Goal: Transaction & Acquisition: Complete application form

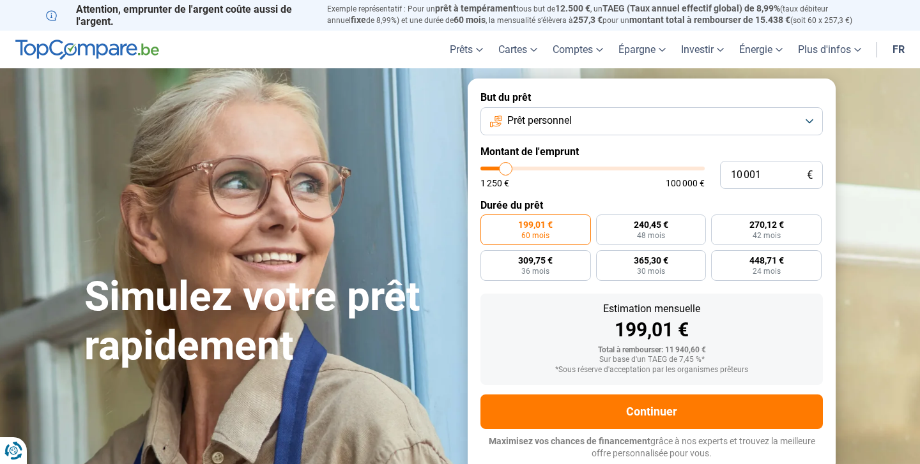
click at [583, 117] on button "Prêt personnel" at bounding box center [651, 121] width 342 height 28
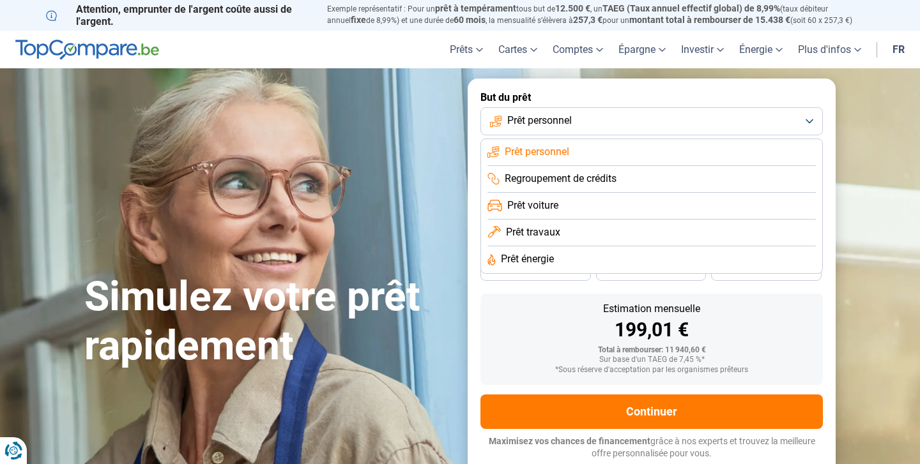
click at [538, 229] on span "Prêt travaux" at bounding box center [533, 232] width 54 height 14
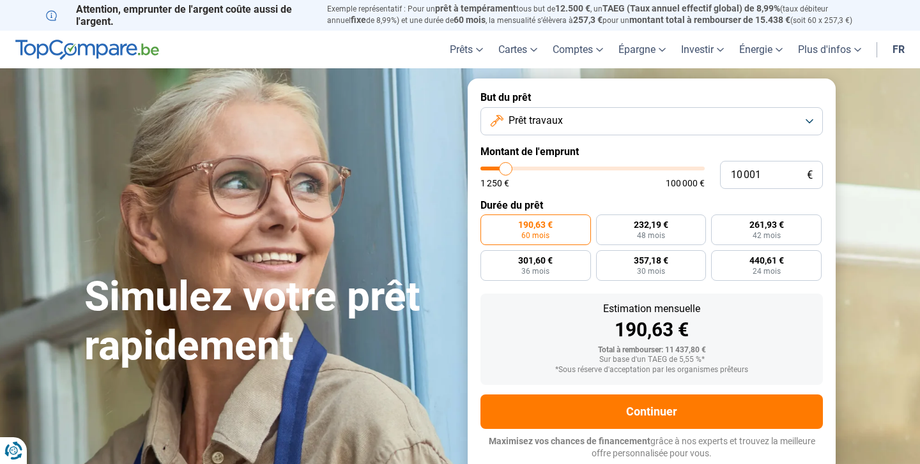
type input "10 250"
type input "10250"
type input "10 000"
type input "10000"
type input "9 500"
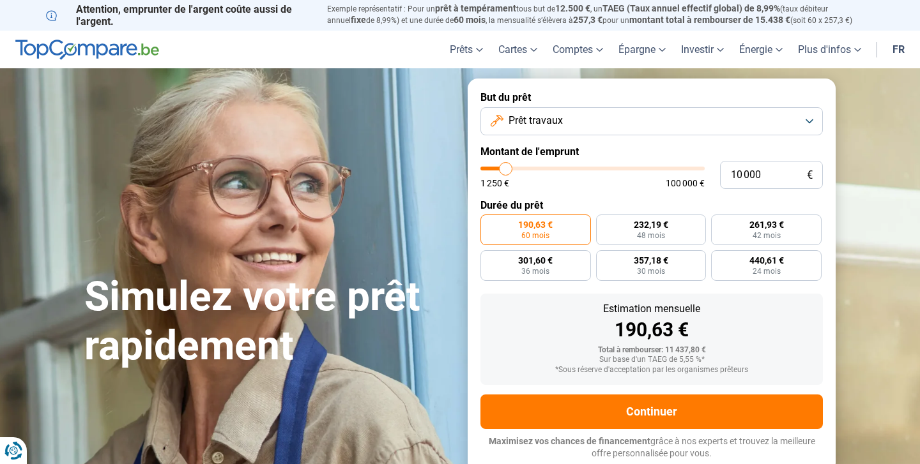
type input "9500"
type input "9 250"
type input "9250"
type input "8 750"
type input "8750"
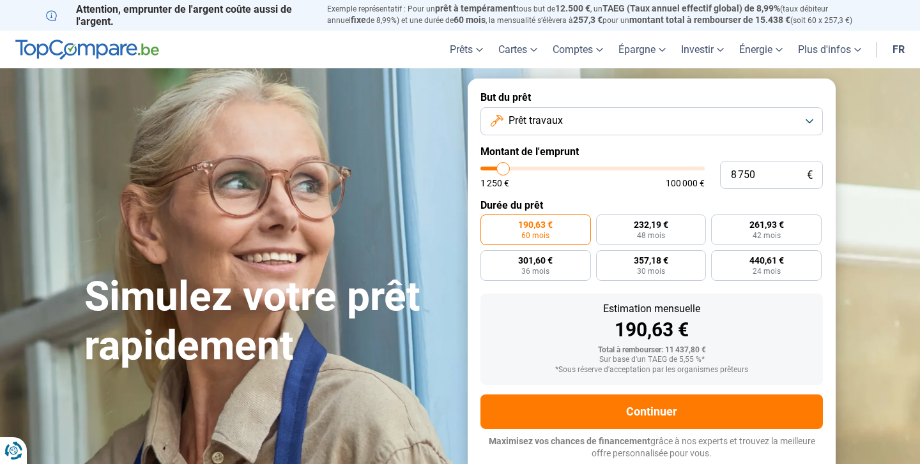
type input "8 500"
type input "8500"
type input "8 250"
type input "8250"
type input "8 000"
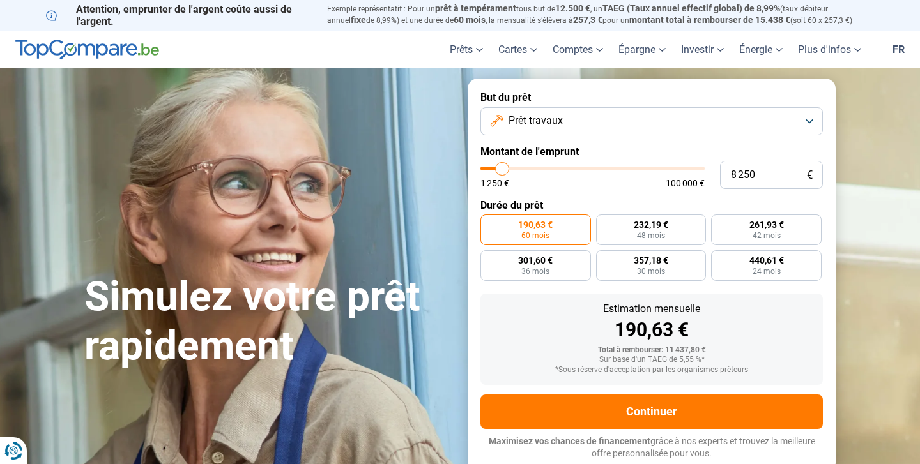
type input "8000"
type input "7 750"
type input "7750"
type input "7 500"
type input "7500"
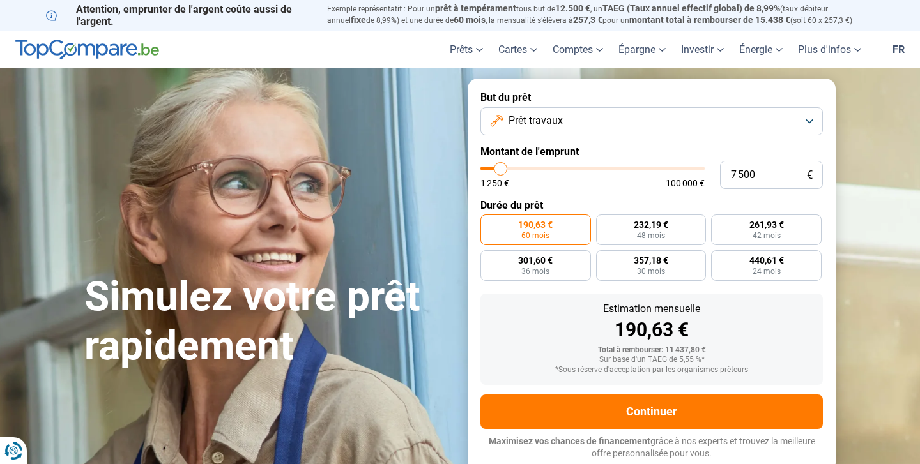
type input "7 250"
type input "7250"
type input "7 000"
type input "7000"
type input "6 750"
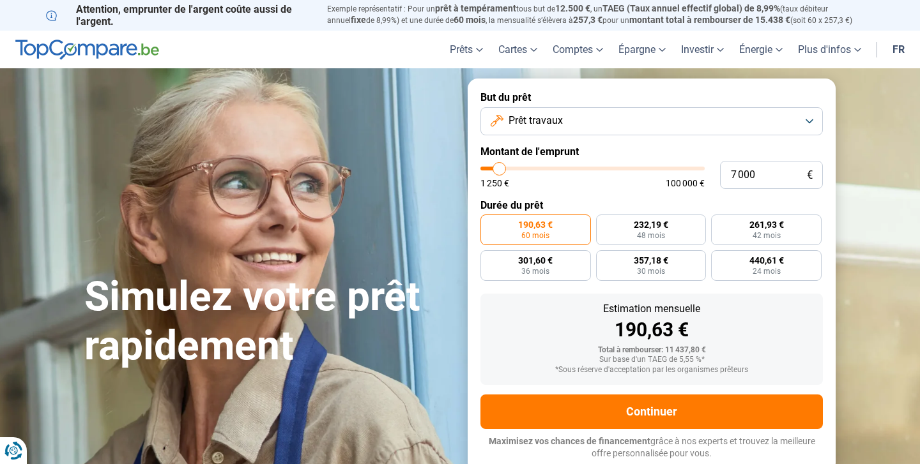
type input "6750"
type input "7 000"
type input "7000"
type input "7 250"
type input "7250"
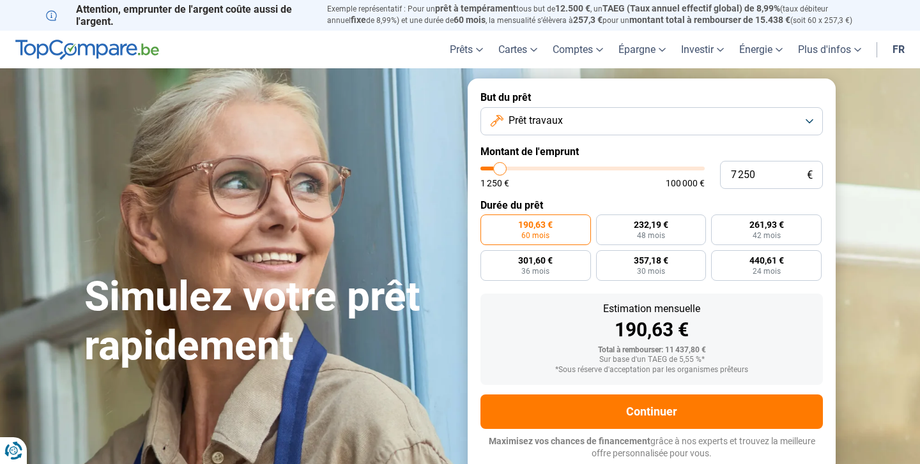
type input "7 500"
type input "7500"
type input "7 750"
type input "7750"
type input "8 000"
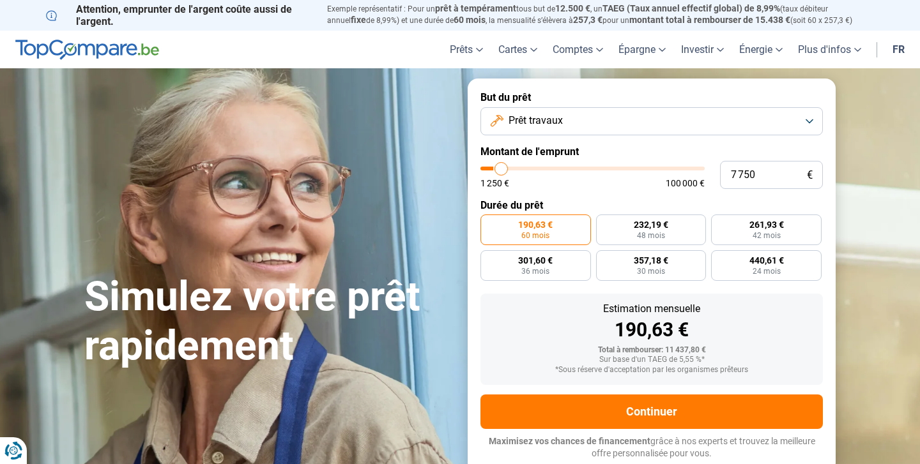
type input "8000"
type input "8 250"
type input "8250"
type input "8 500"
type input "8500"
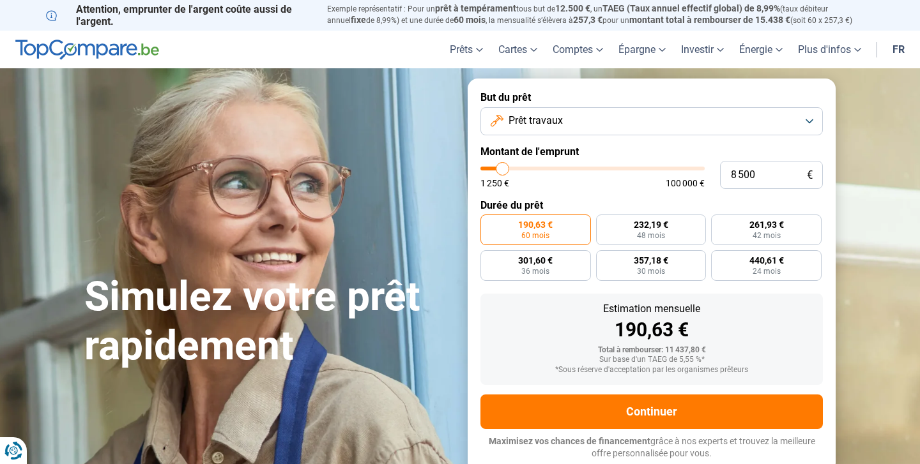
type input "8 750"
type input "8750"
type input "9 000"
type input "9000"
type input "9 250"
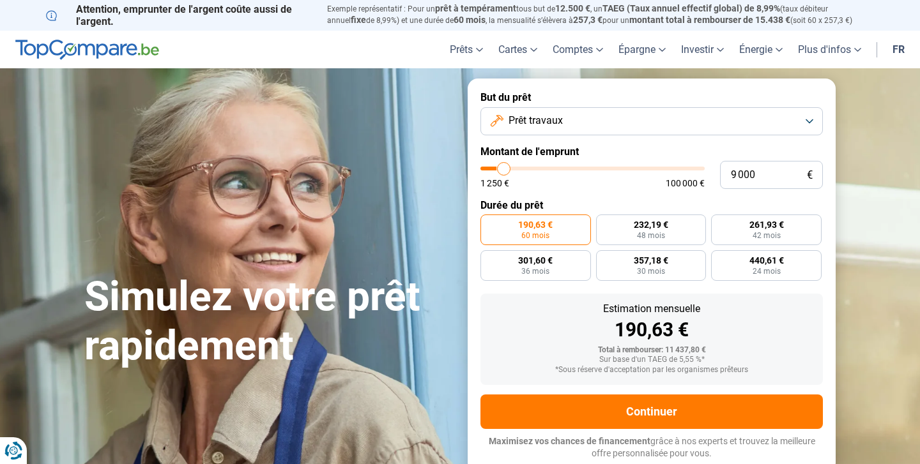
type input "9250"
type input "9 500"
type input "9500"
type input "9 750"
type input "9750"
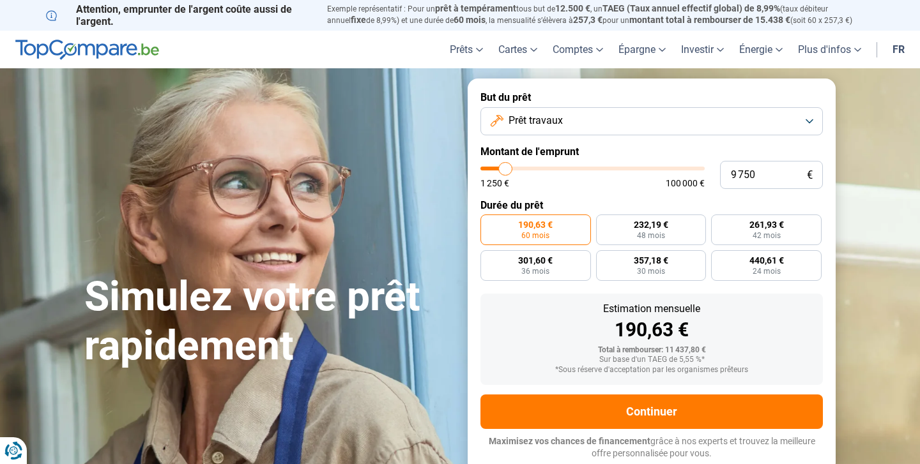
type input "10 000"
type input "10000"
type input "10 250"
type input "10250"
type input "10 500"
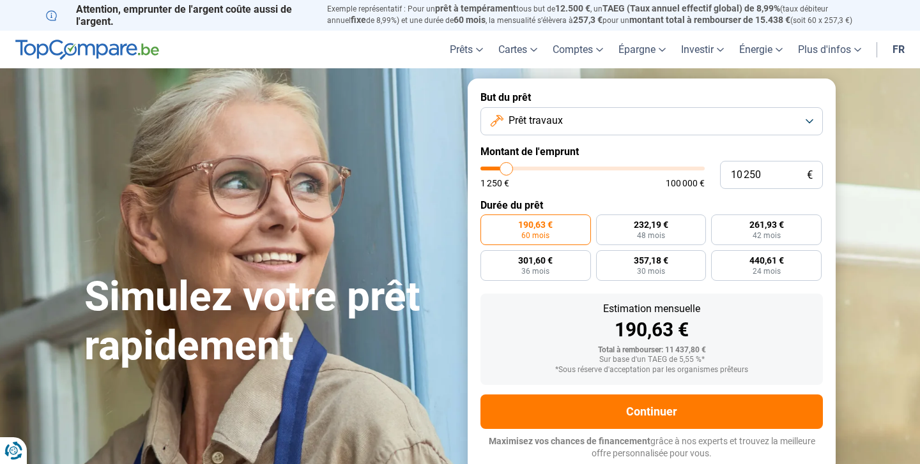
type input "10500"
type input "10 750"
type input "10750"
type input "11 000"
type input "11000"
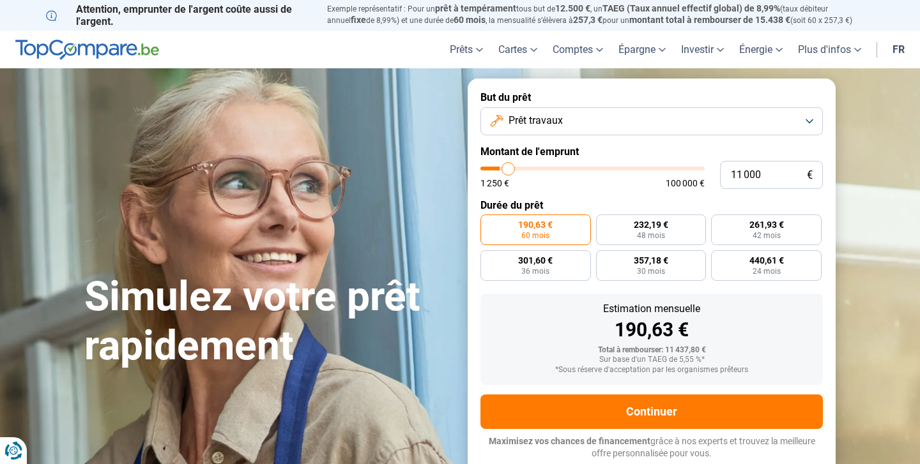
type input "11 250"
type input "11250"
type input "11 500"
type input "11500"
type input "11 750"
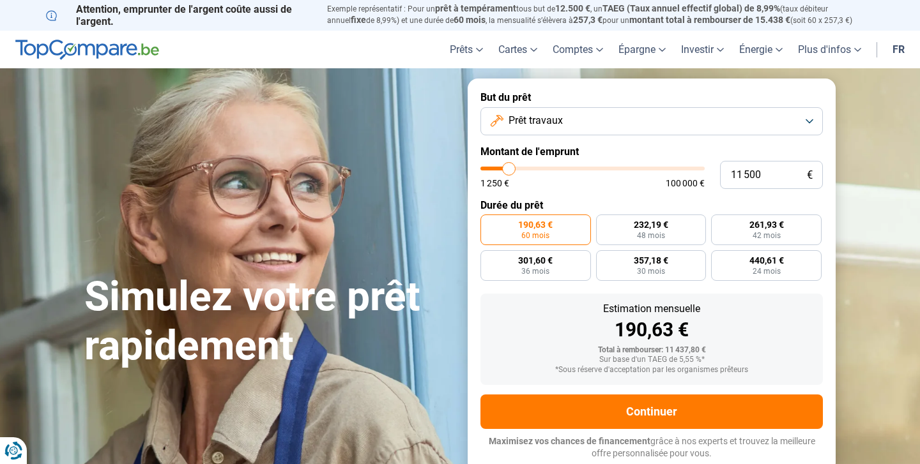
type input "11750"
type input "12 000"
type input "12000"
type input "12 250"
type input "12250"
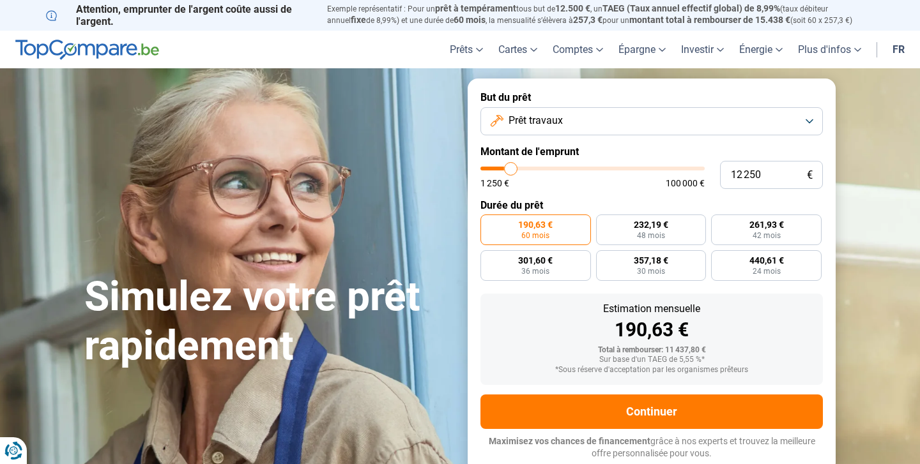
type input "12 500"
type input "12500"
type input "12 750"
type input "12750"
type input "13 000"
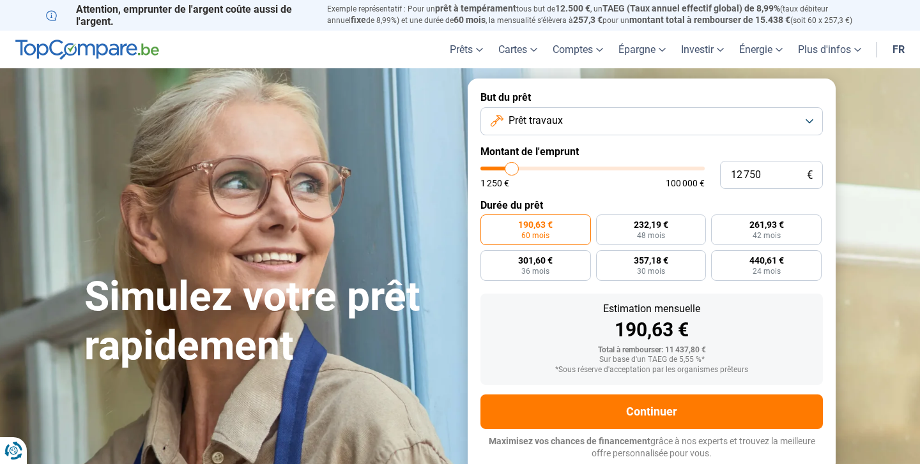
type input "13000"
type input "13 250"
type input "13250"
type input "13 500"
type input "13500"
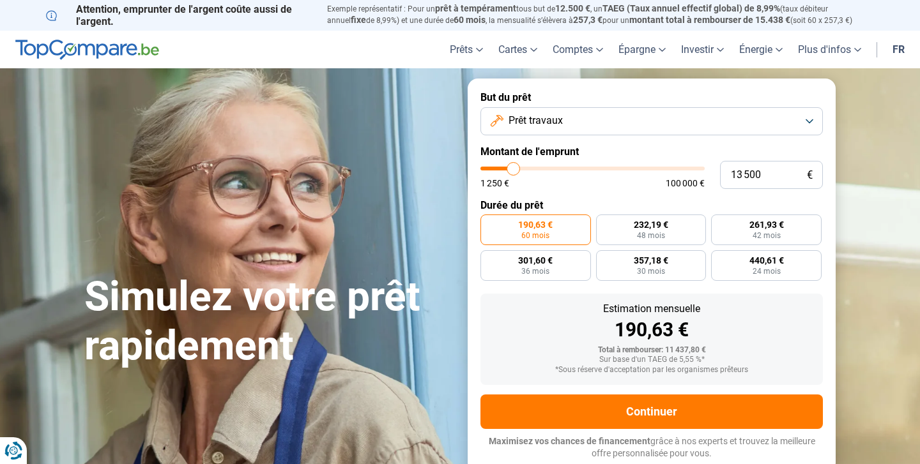
type input "13 750"
type input "13750"
type input "14 000"
type input "14000"
type input "14 250"
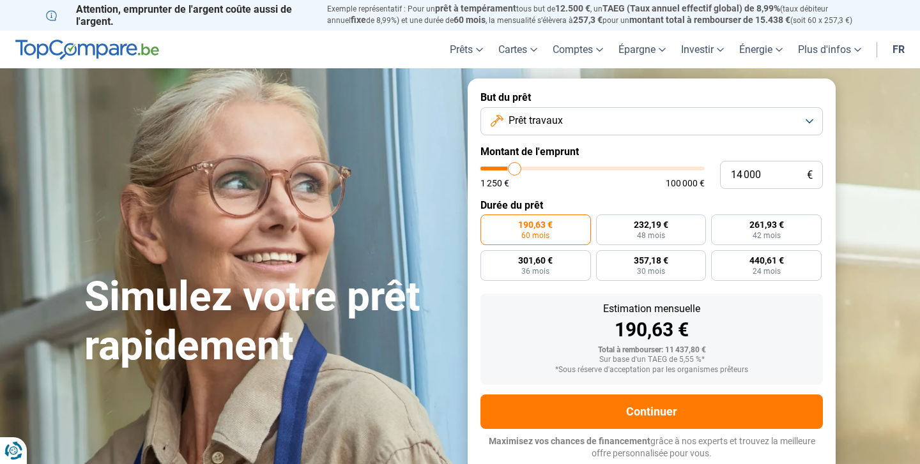
type input "14250"
type input "14 500"
type input "14500"
type input "14 750"
type input "14750"
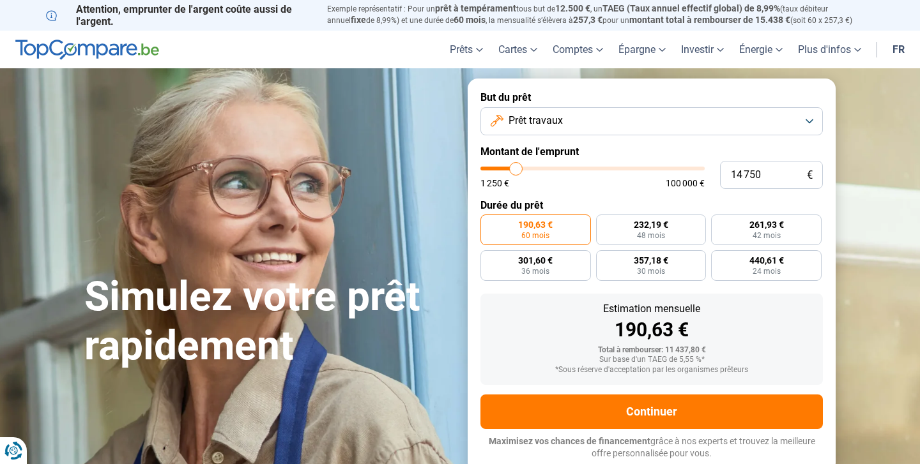
type input "15 000"
drag, startPoint x: 507, startPoint y: 169, endPoint x: 517, endPoint y: 170, distance: 9.6
type input "15000"
click at [517, 170] on input "range" at bounding box center [592, 169] width 224 height 4
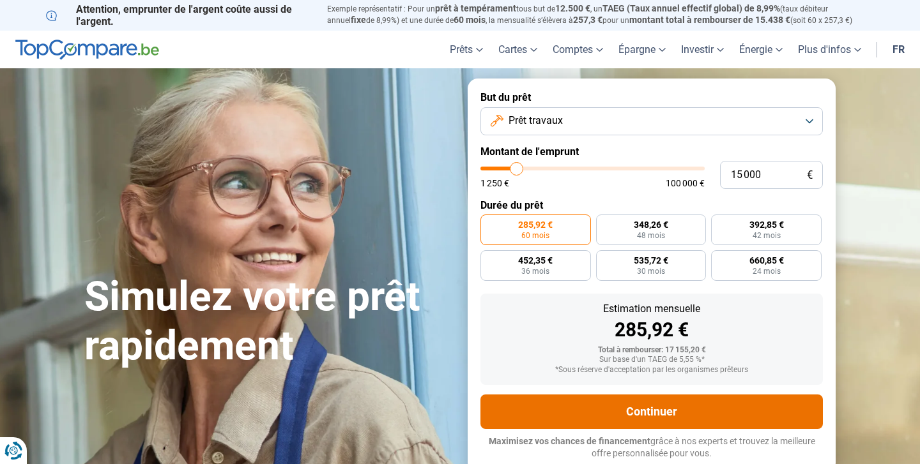
click at [671, 420] on button "Continuer" at bounding box center [651, 412] width 342 height 34
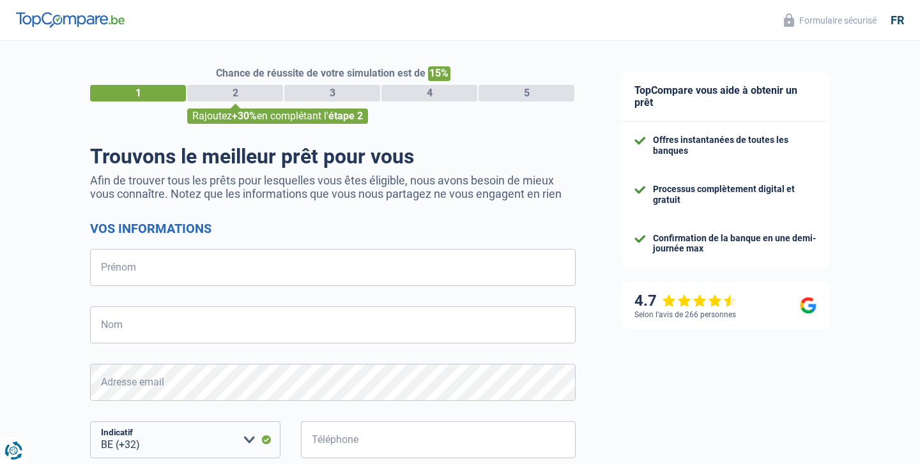
select select "32"
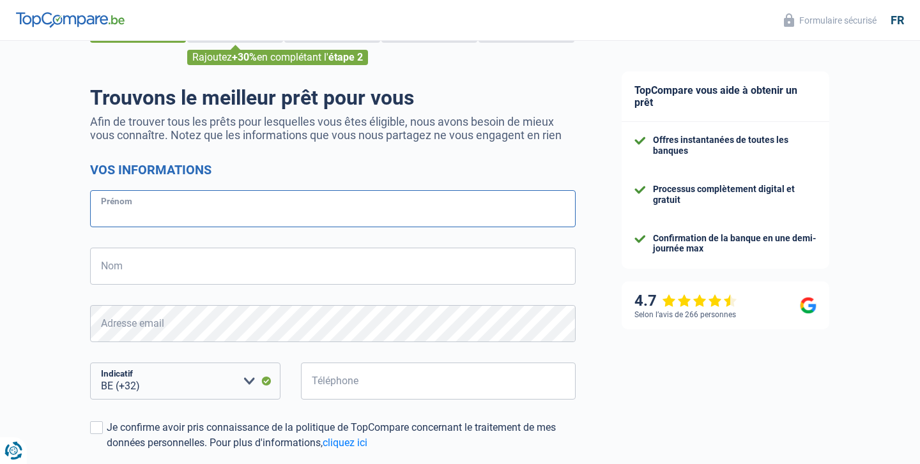
click at [163, 203] on input "Prénom" at bounding box center [332, 208] width 485 height 37
type input "Kelly"
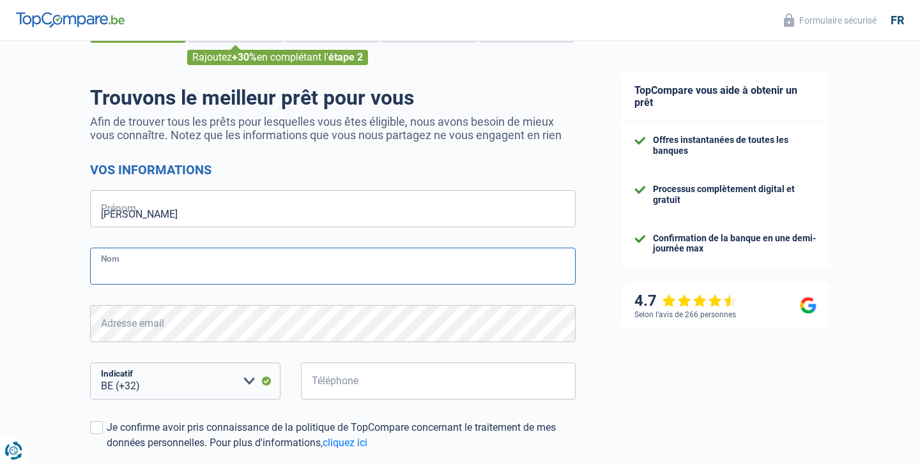
type input "BOUVIEZ"
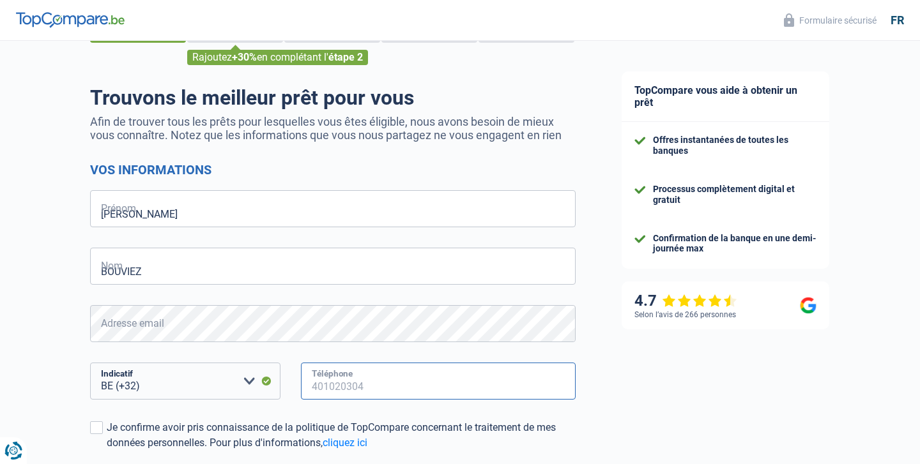
type input "497433008"
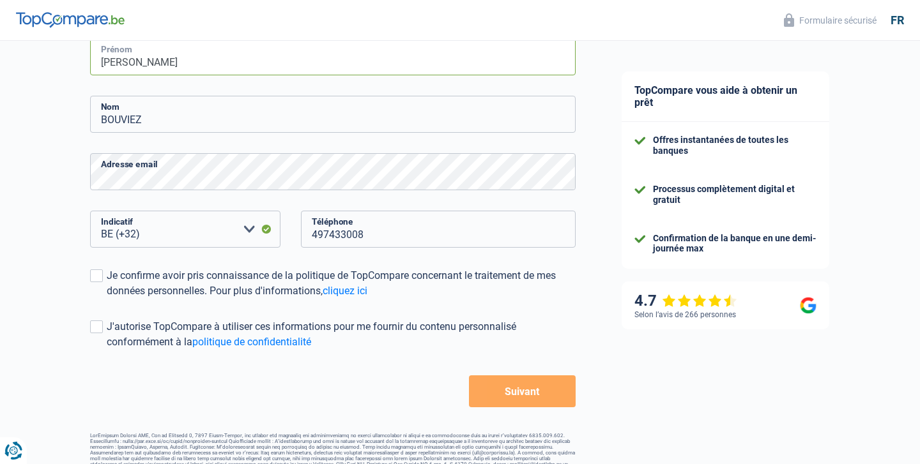
scroll to position [224, 0]
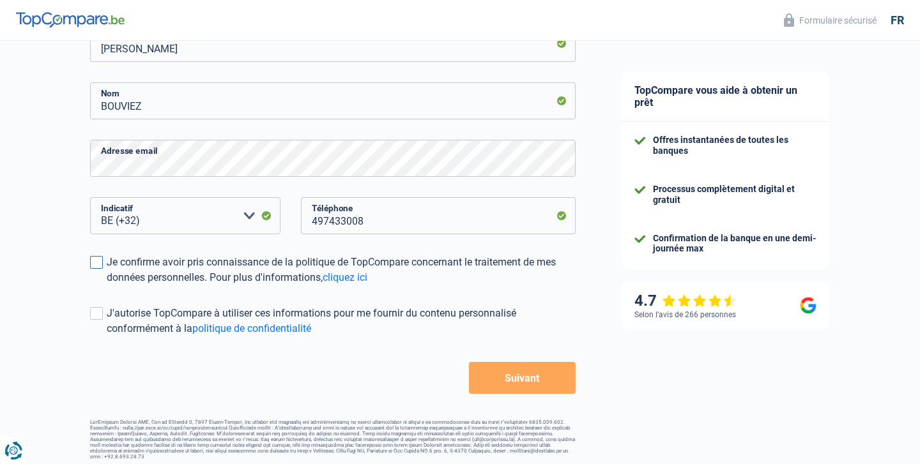
click at [98, 263] on span at bounding box center [96, 262] width 13 height 13
click at [107, 286] on input "Je confirme avoir pris connaissance de la politique de TopCompare concernant le…" at bounding box center [107, 286] width 0 height 0
click at [94, 310] on span at bounding box center [96, 313] width 13 height 13
click at [107, 337] on input "J'autorise TopCompare à utiliser ces informations pour me fournir du contenu pe…" at bounding box center [107, 337] width 0 height 0
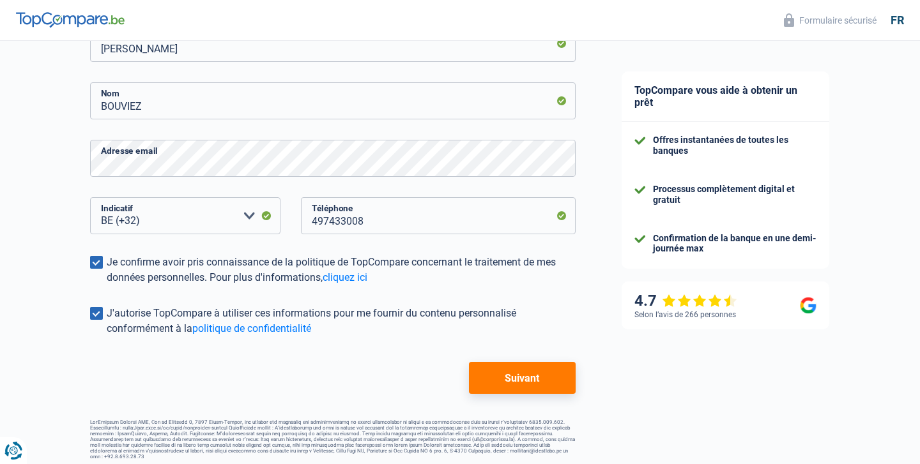
click at [520, 371] on button "Suivant" at bounding box center [522, 378] width 107 height 32
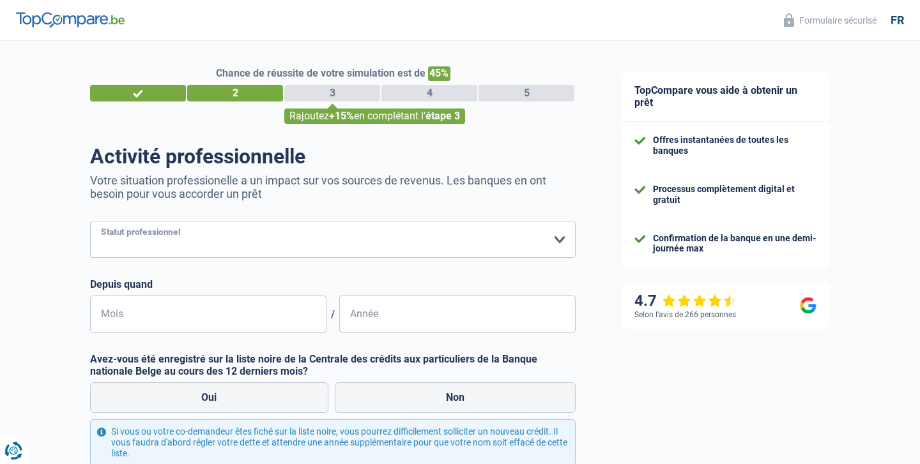
click at [203, 241] on select "Ouvrier Employé privé Employé public Invalide Indépendant Pensionné Chômeur Mut…" at bounding box center [332, 239] width 485 height 37
select select "mutuality"
click at [90, 221] on select "Ouvrier Employé privé Employé public Invalide Indépendant Pensionné Chômeur Mut…" at bounding box center [332, 239] width 485 height 37
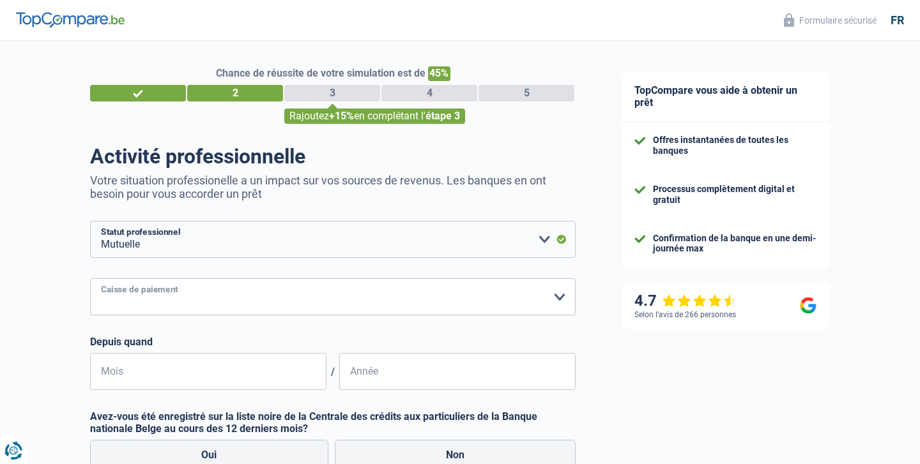
click at [143, 301] on select "Mutualité Chrétienne Mutualité Socialiste (Solidaris) SPF Sécurité Sociale Unio…" at bounding box center [332, 296] width 485 height 37
select select "solidaris"
click at [90, 278] on select "Mutualité Chrétienne Mutualité Socialiste (Solidaris) SPF Sécurité Sociale Unio…" at bounding box center [332, 296] width 485 height 37
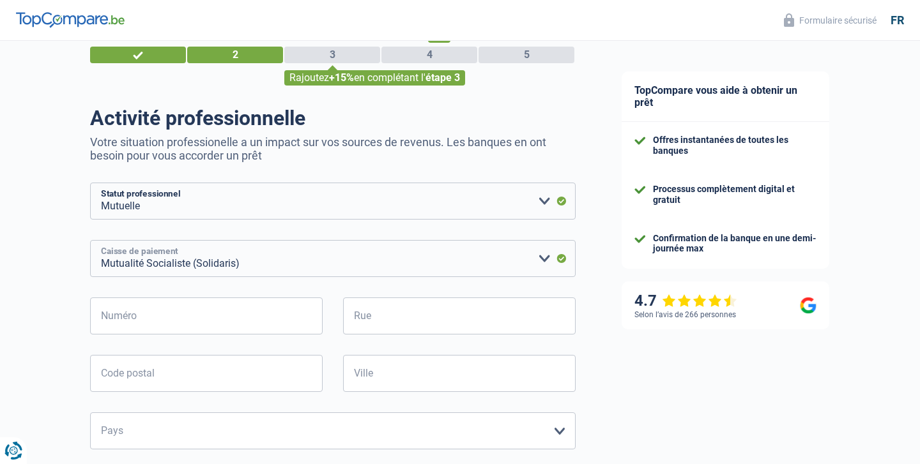
scroll to position [43, 0]
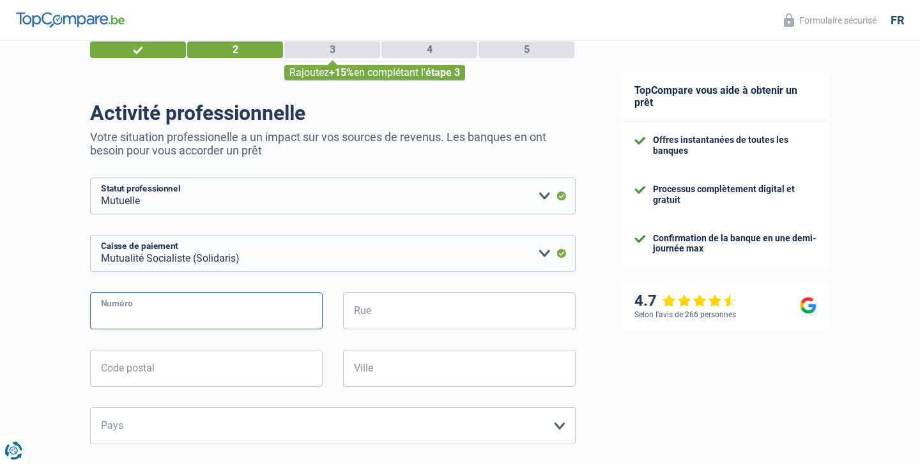
click at [128, 312] on input "Numéro" at bounding box center [206, 311] width 233 height 37
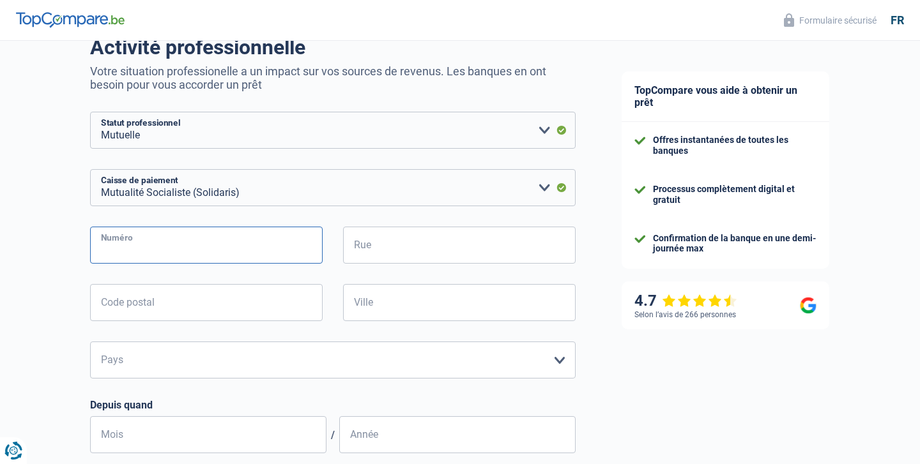
scroll to position [115, 0]
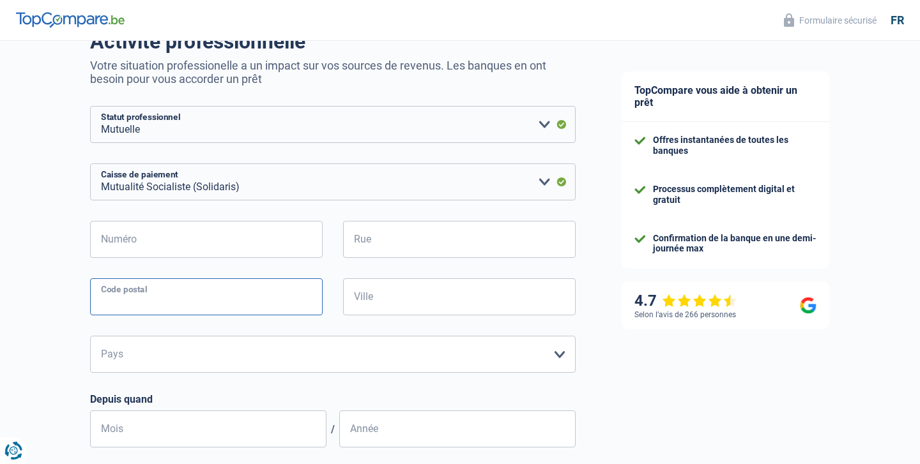
click at [122, 300] on input "Code postal" at bounding box center [206, 296] width 233 height 37
type input "7080"
type input "Rue De Grande-Bretagne 17a, Sonnette personnelle au niveau du grand portail éle…"
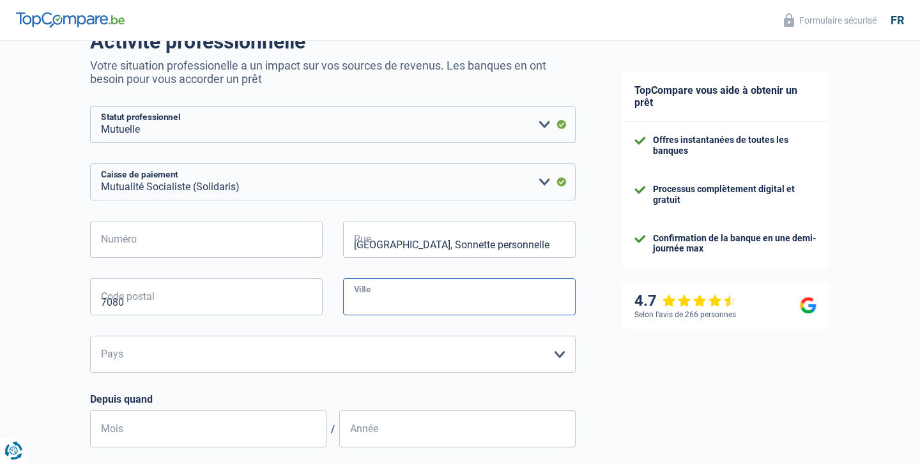
type input "Frameries"
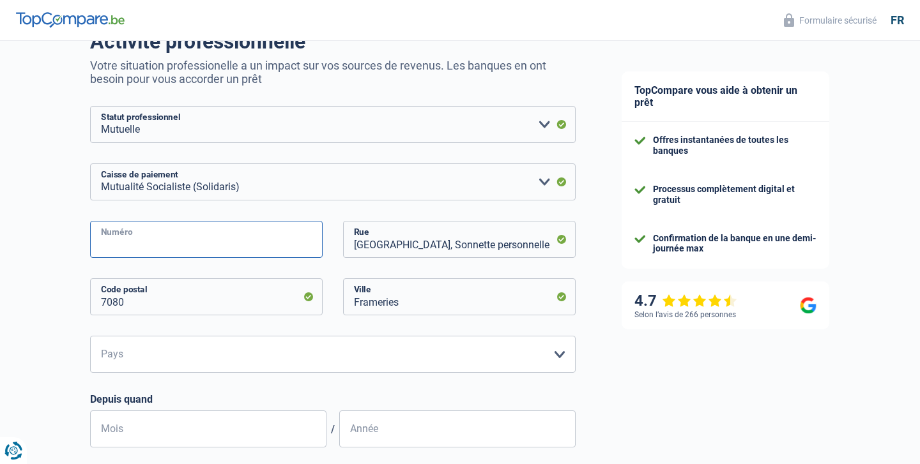
click at [110, 236] on input "Numéro" at bounding box center [206, 239] width 233 height 37
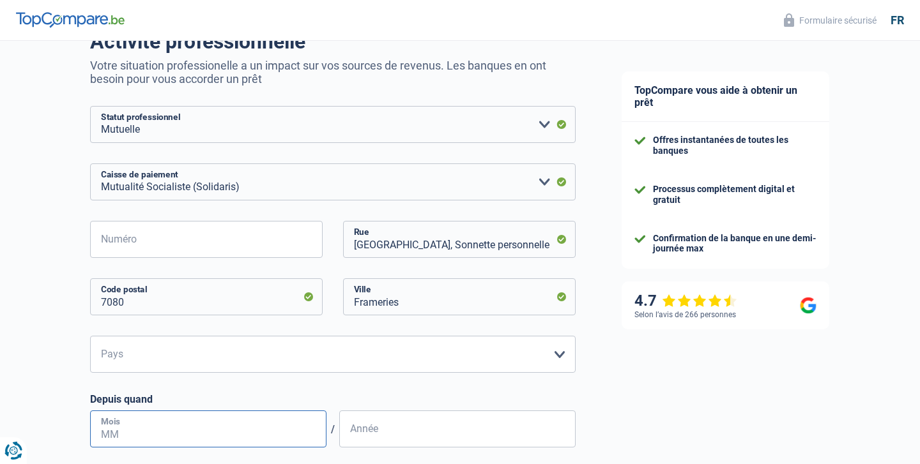
click at [130, 438] on input "Mois" at bounding box center [208, 429] width 236 height 37
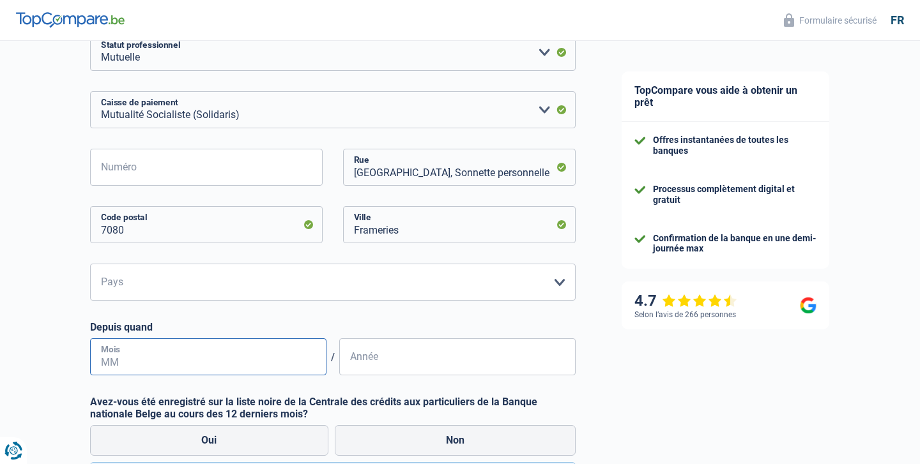
scroll to position [188, 0]
click at [165, 282] on select "Belgique Luxembourg Veuillez sélectionner une option" at bounding box center [332, 281] width 485 height 37
select select "BE"
click at [90, 263] on select "Belgique Luxembourg Veuillez sélectionner une option" at bounding box center [332, 281] width 485 height 37
click at [145, 349] on input "Mois" at bounding box center [208, 356] width 236 height 37
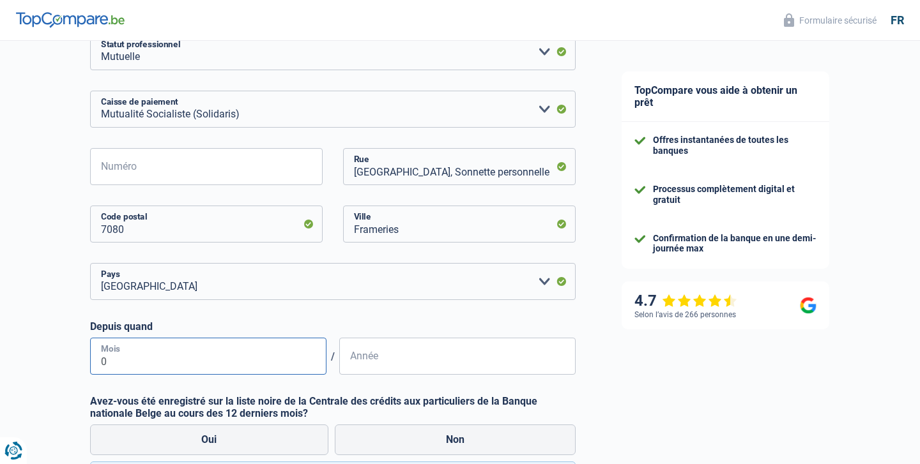
type input "05"
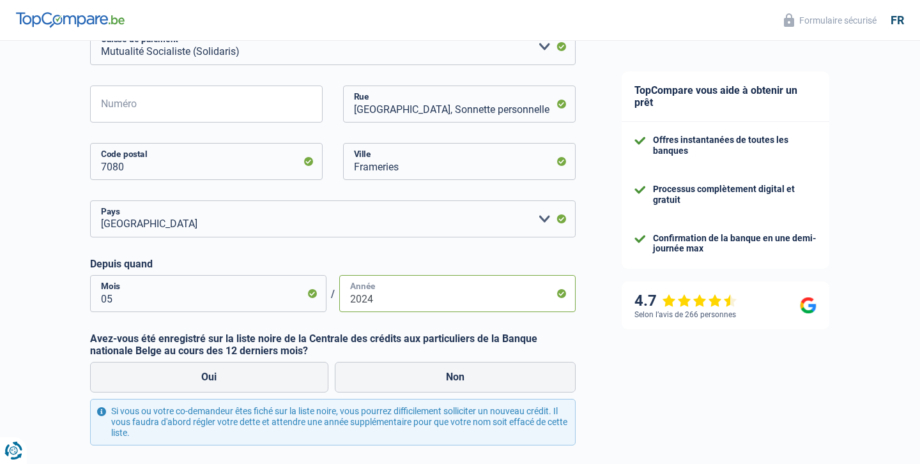
scroll to position [253, 0]
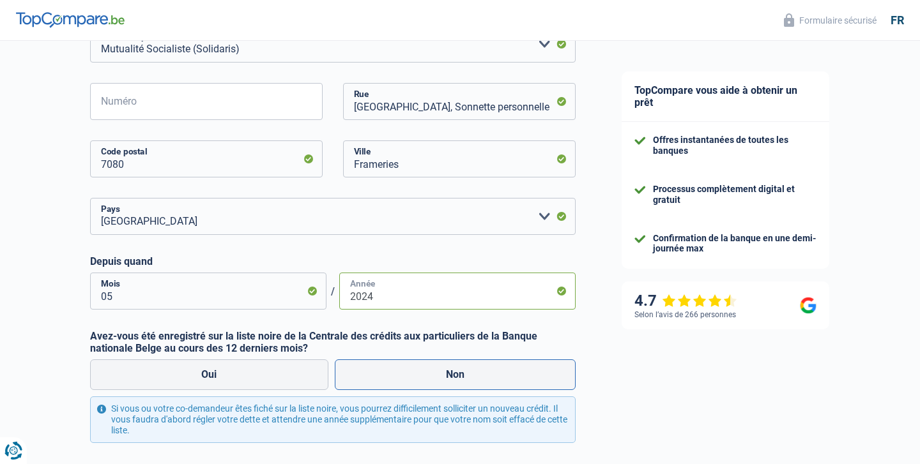
type input "2024"
click at [444, 383] on label "Non" at bounding box center [455, 375] width 241 height 31
click at [444, 383] on input "Non" at bounding box center [455, 375] width 241 height 31
radio input "true"
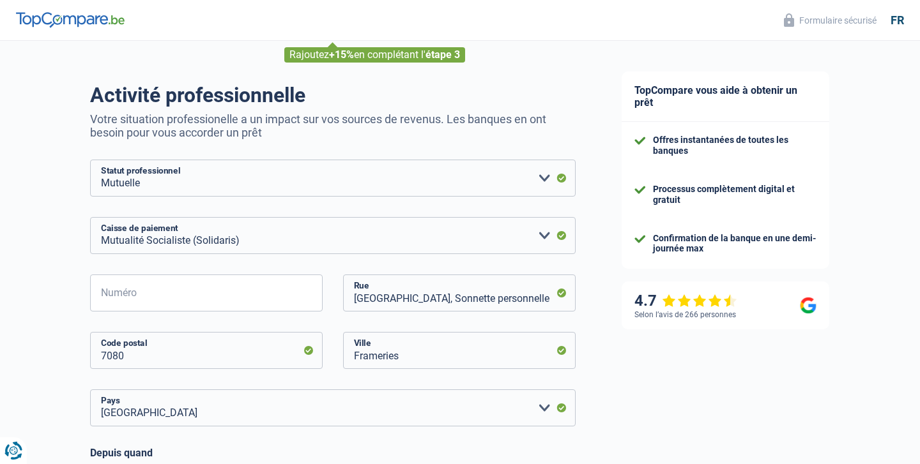
scroll to position [57, 0]
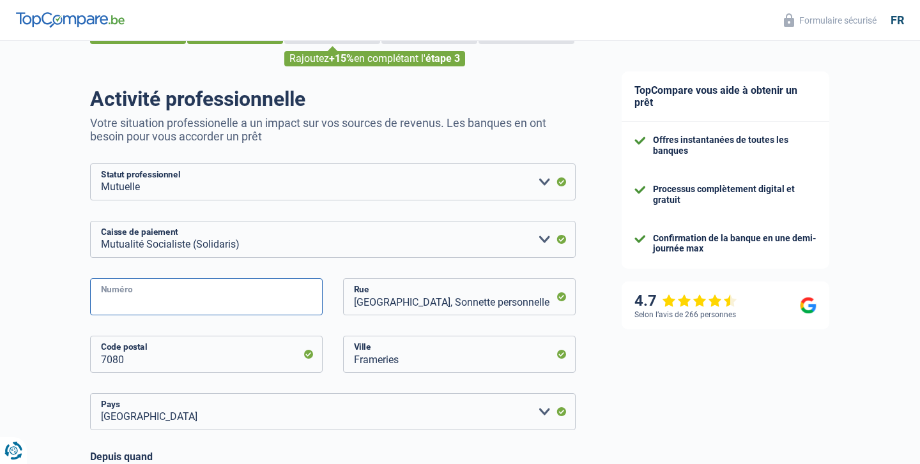
click at [143, 296] on input "Numéro" at bounding box center [206, 296] width 233 height 37
type input "24"
click at [412, 305] on input "Rue De Grande-Bretagne 17a, Sonnette personnelle au niveau du grand portail éle…" at bounding box center [459, 296] width 233 height 37
click at [523, 301] on input "de-Bretagne 17a, Sonnette personnelle au niveau du grand portail électrique" at bounding box center [459, 296] width 233 height 37
click at [528, 306] on input "e au niveau du grand portail électrique" at bounding box center [459, 296] width 233 height 37
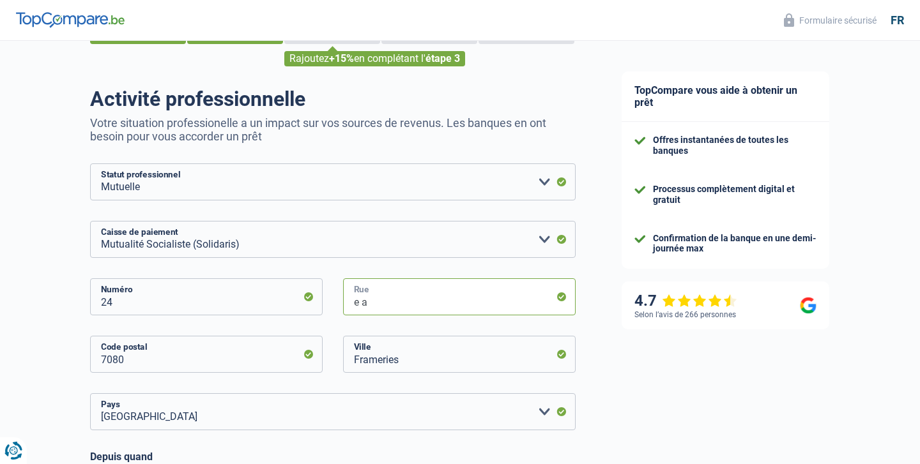
type input "e"
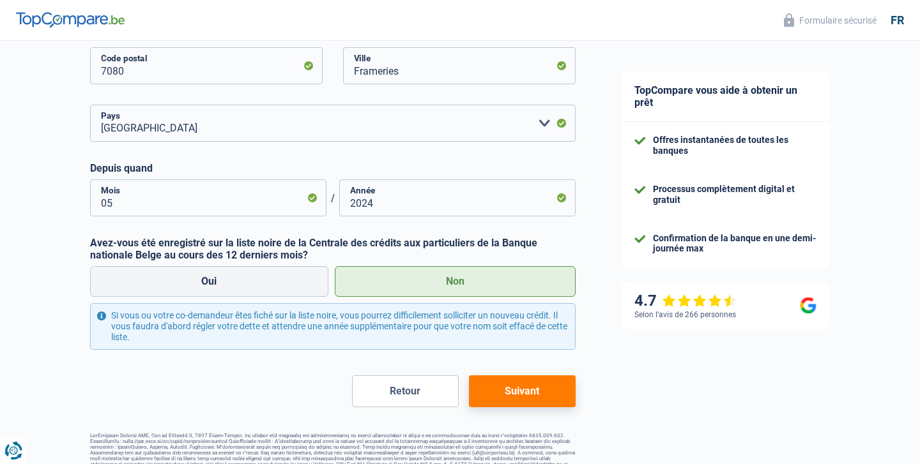
scroll to position [360, 0]
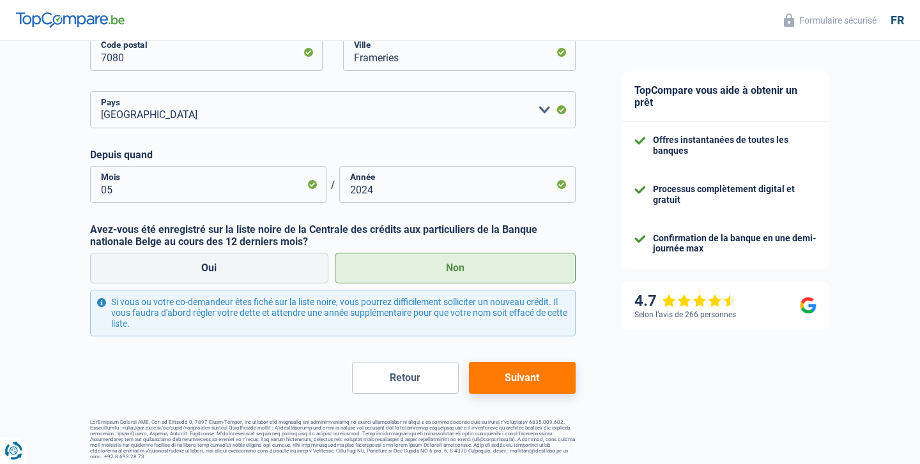
type input "avenue des nouvelles technologies"
click at [534, 377] on button "Suivant" at bounding box center [522, 378] width 107 height 32
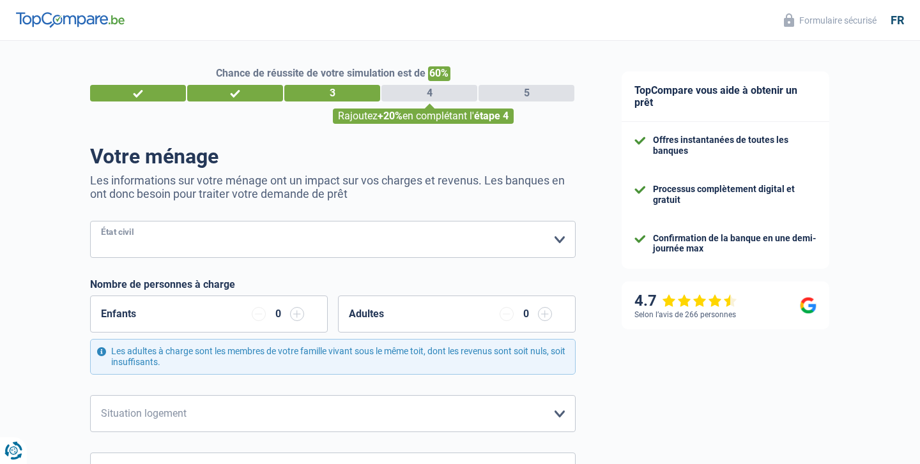
click at [221, 236] on select "Célibataire Marié(e) Cohabitant(e) légal(e) Divorcé(e) Veuf(ve) Séparé (de fait…" at bounding box center [332, 239] width 485 height 37
select select "single"
click at [90, 221] on select "Célibataire Marié(e) Cohabitant(e) légal(e) Divorcé(e) Veuf(ve) Séparé (de fait…" at bounding box center [332, 239] width 485 height 37
click at [147, 310] on div "Enfants 0" at bounding box center [209, 314] width 238 height 37
click at [298, 315] on input "button" at bounding box center [297, 314] width 14 height 14
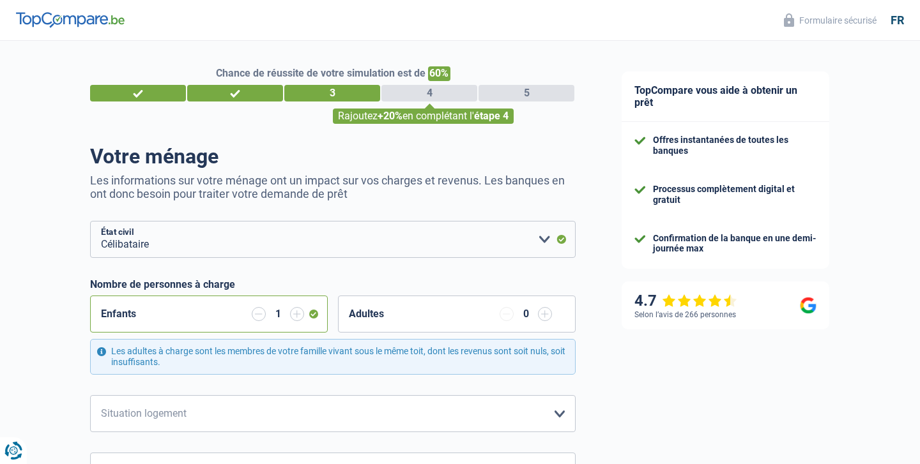
click at [298, 315] on input "button" at bounding box center [297, 314] width 14 height 14
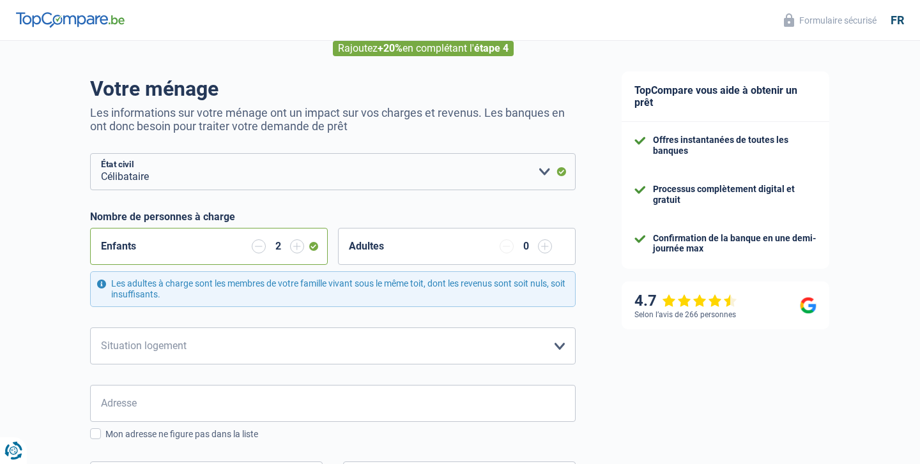
scroll to position [76, 0]
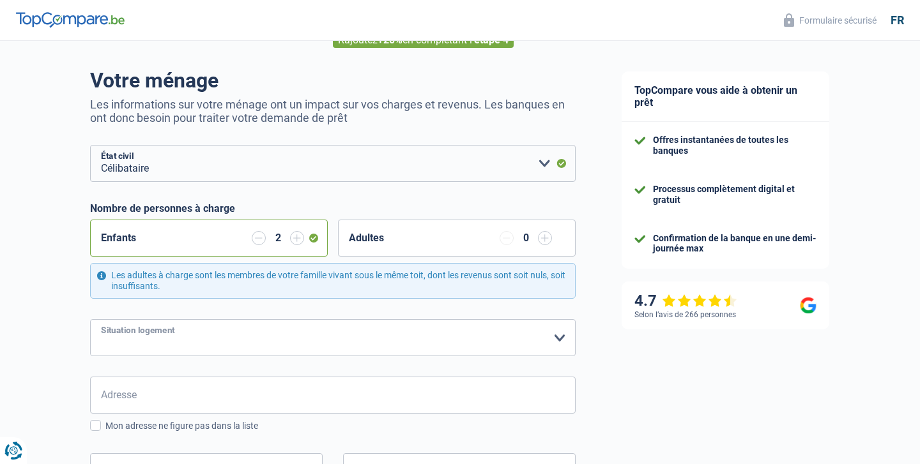
click at [242, 328] on select "Locataire Propriétaire avec prêt hypothécaire Propriétaire sans prêt hypothécai…" at bounding box center [332, 337] width 485 height 37
select select "ownerWithMortgage"
click at [90, 319] on select "Locataire Propriétaire avec prêt hypothécaire Propriétaire sans prêt hypothécai…" at bounding box center [332, 337] width 485 height 37
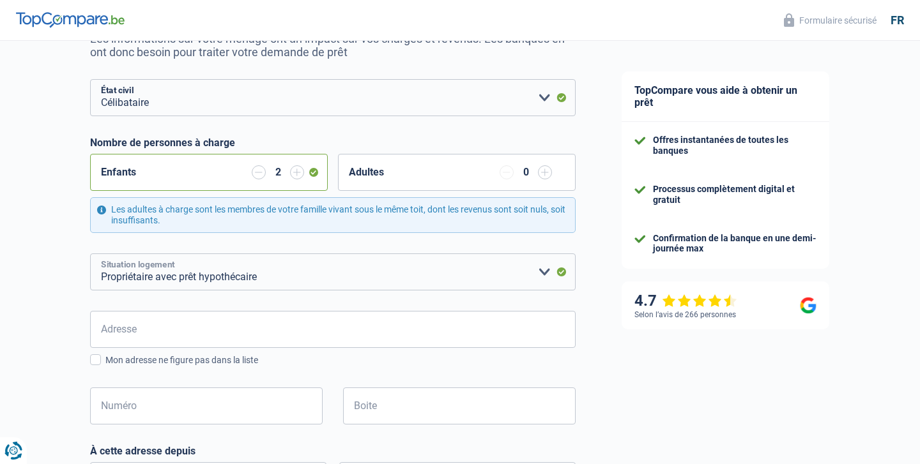
scroll to position [147, 0]
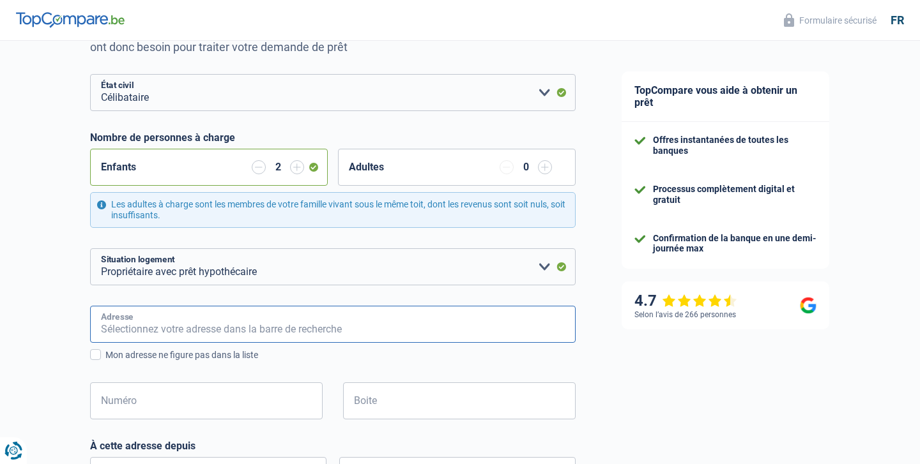
click at [167, 323] on input "Adresse" at bounding box center [332, 324] width 485 height 37
type input "Rue De Grande-Bretagne 17"
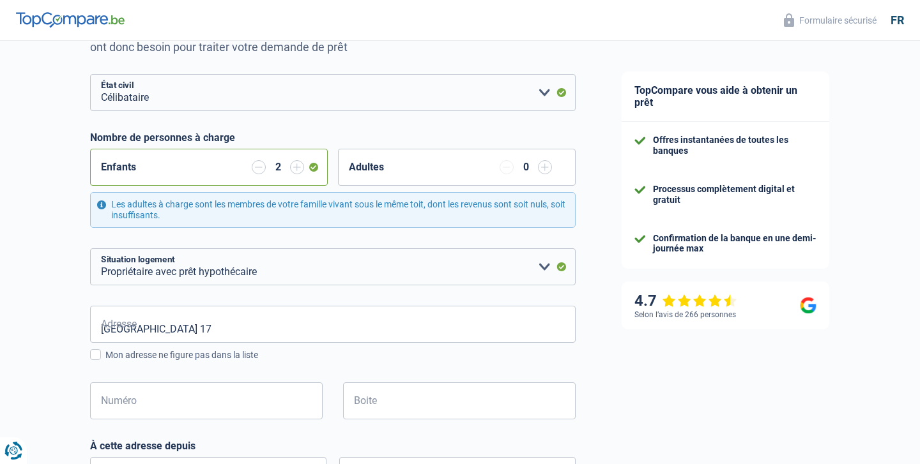
type input "Belgique"
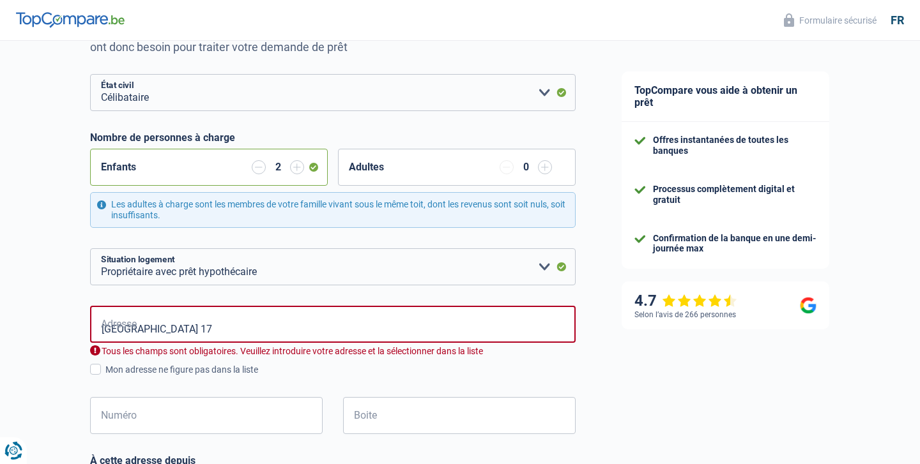
type input "Belgique"
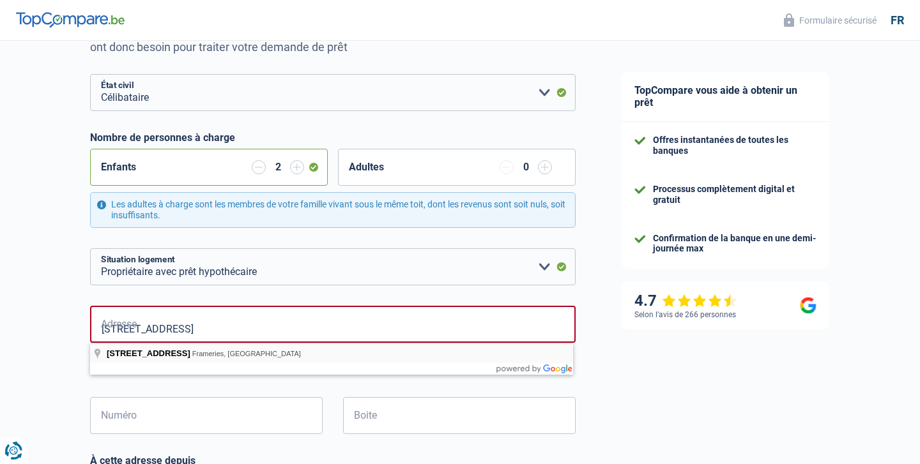
type input "Rue de Grande-Bretagne, 7080, Frameries, BE"
type input "17"
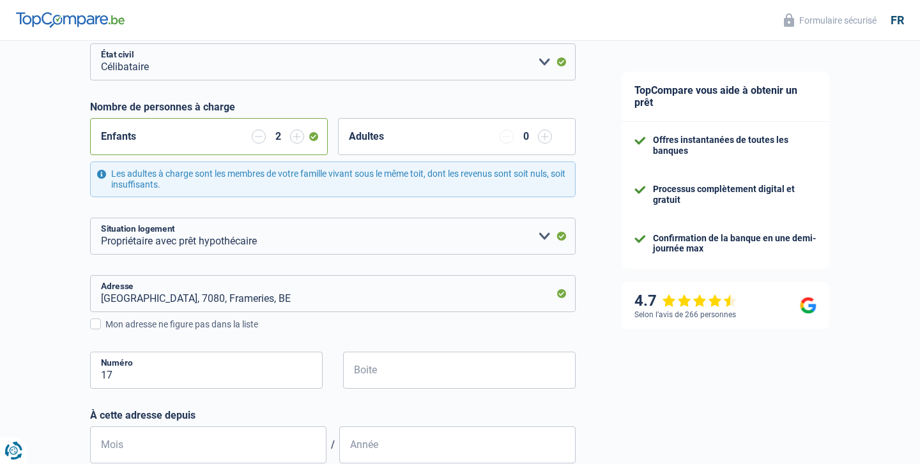
scroll to position [178, 0]
click at [355, 370] on input "Boite" at bounding box center [459, 369] width 233 height 37
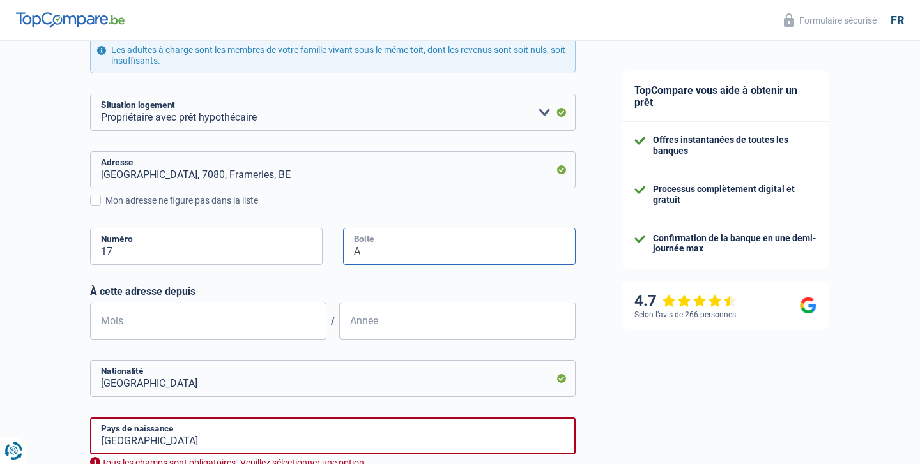
scroll to position [307, 0]
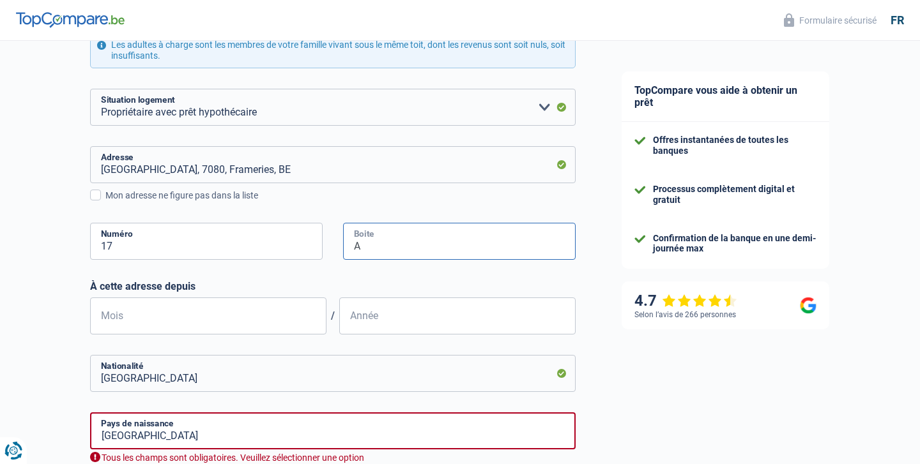
type input "A"
click at [173, 315] on input "Mois" at bounding box center [208, 316] width 236 height 37
type input "05"
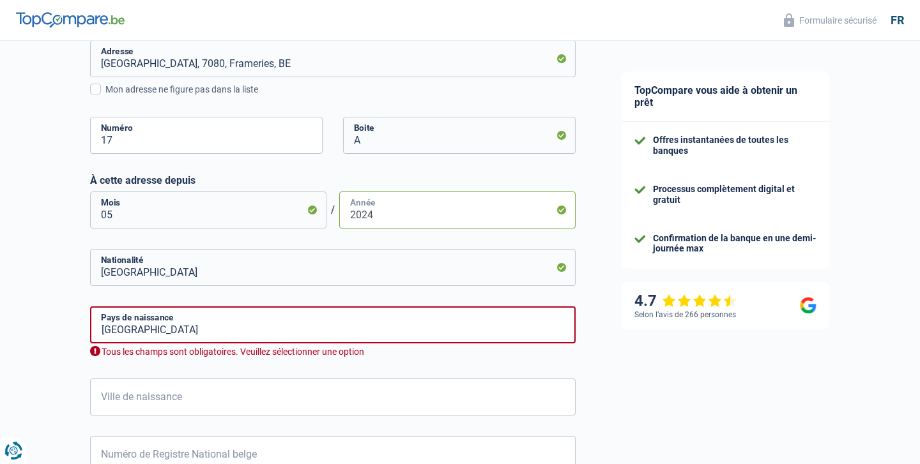
scroll to position [416, 0]
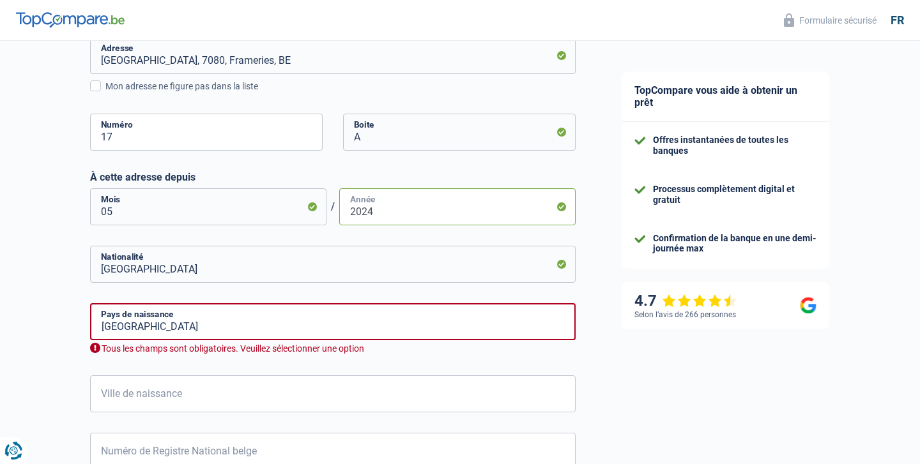
type input "2024"
click at [160, 326] on input "Belgique" at bounding box center [332, 321] width 485 height 37
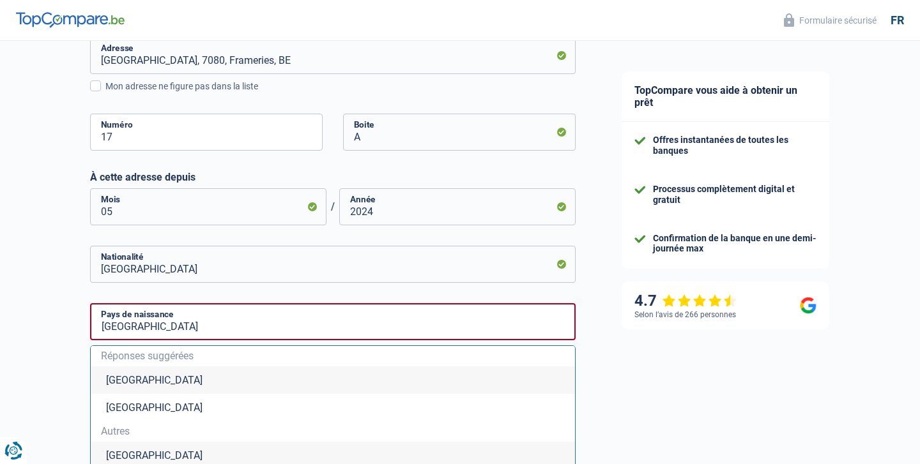
click at [132, 386] on li "Belgique" at bounding box center [333, 380] width 484 height 27
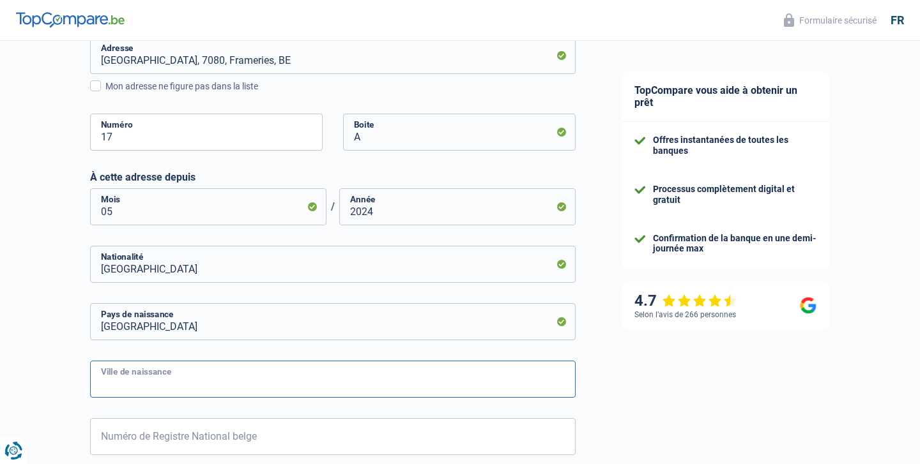
click at [125, 383] on input "Ville de naissance" at bounding box center [332, 379] width 485 height 37
type input "Mons"
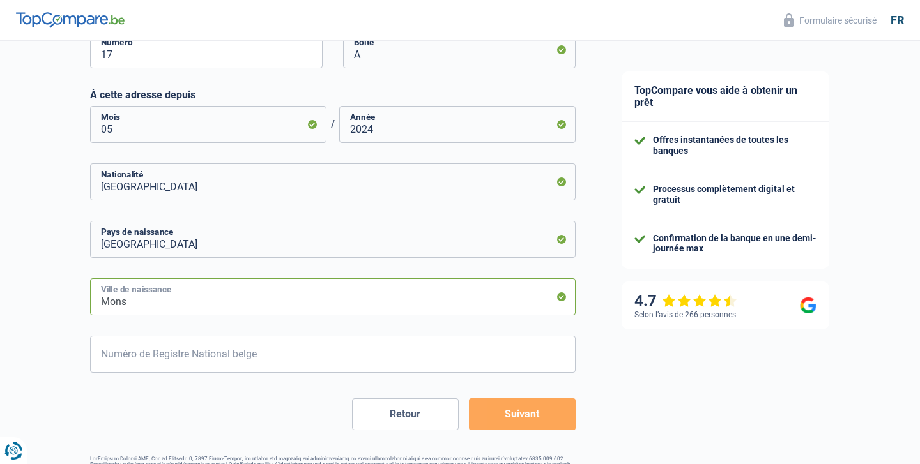
scroll to position [525, 0]
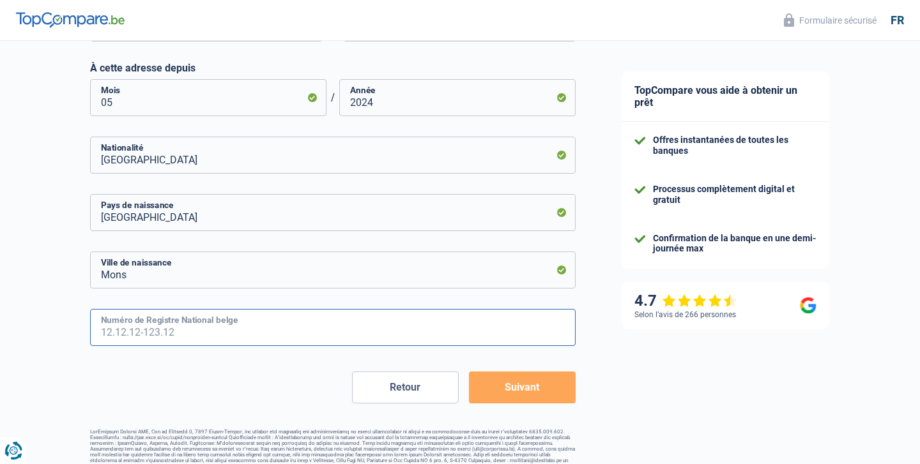
click at [128, 330] on input "Numéro de Registre National belge" at bounding box center [332, 327] width 485 height 37
type input "78.07.18-164.13"
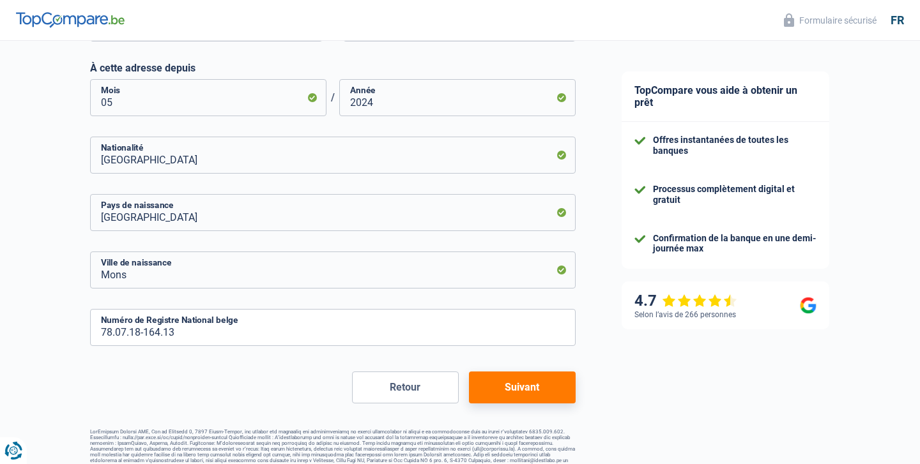
click at [520, 384] on button "Suivant" at bounding box center [522, 388] width 107 height 32
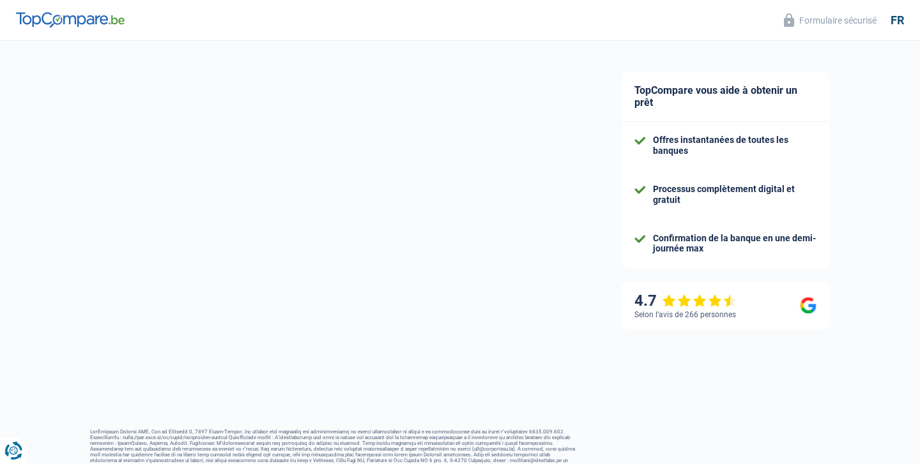
select select "familyAllowances"
select select "mutualityIndemnity"
select select "mortgage"
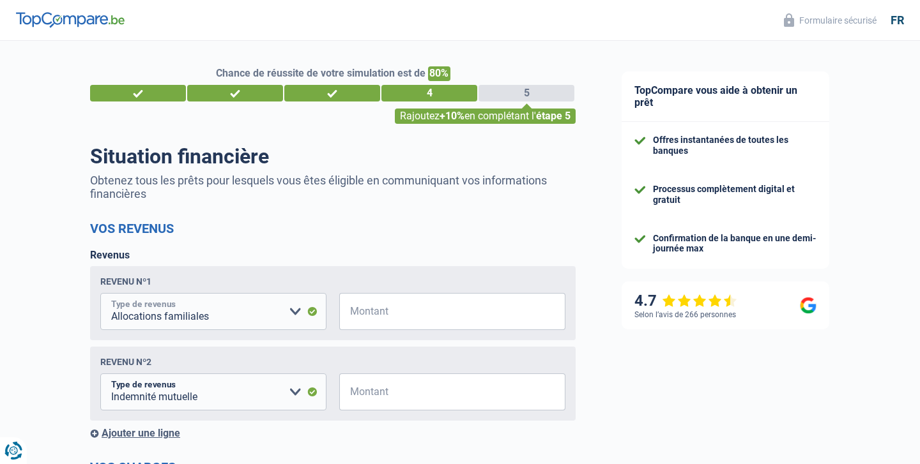
click at [296, 312] on select "Allocation d'handicap Allocations chômage Allocations familiales Chèques repas …" at bounding box center [213, 311] width 226 height 37
select select "mutualityIndemnity"
click at [100, 293] on select "Allocation d'handicap Allocations chômage Allocations familiales Chèques repas …" at bounding box center [213, 311] width 226 height 37
click at [390, 309] on input "Montant" at bounding box center [460, 311] width 210 height 37
type input "2.250"
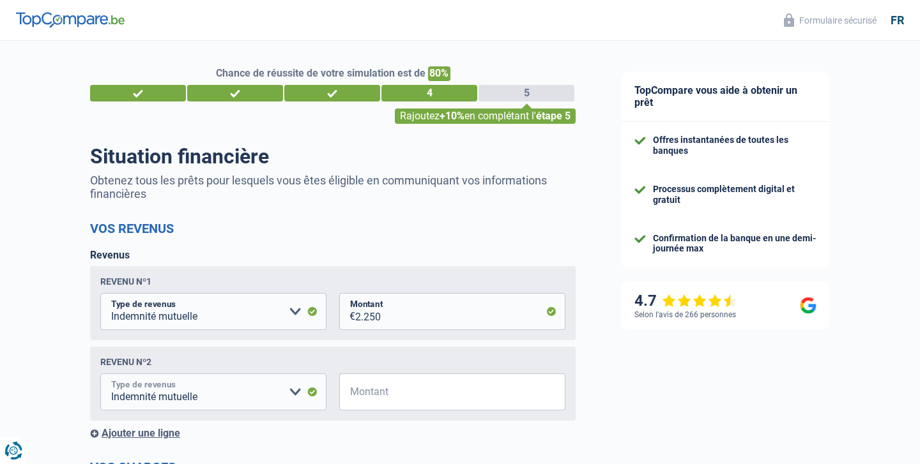
click at [231, 394] on select "Allocation d'handicap Allocations chômage Allocations familiales Chèques repas …" at bounding box center [213, 392] width 226 height 37
select select "familyAllowances"
click at [100, 374] on select "Allocation d'handicap Allocations chômage Allocations familiales Chèques repas …" at bounding box center [213, 392] width 226 height 37
click at [390, 397] on input "Montant" at bounding box center [460, 392] width 210 height 37
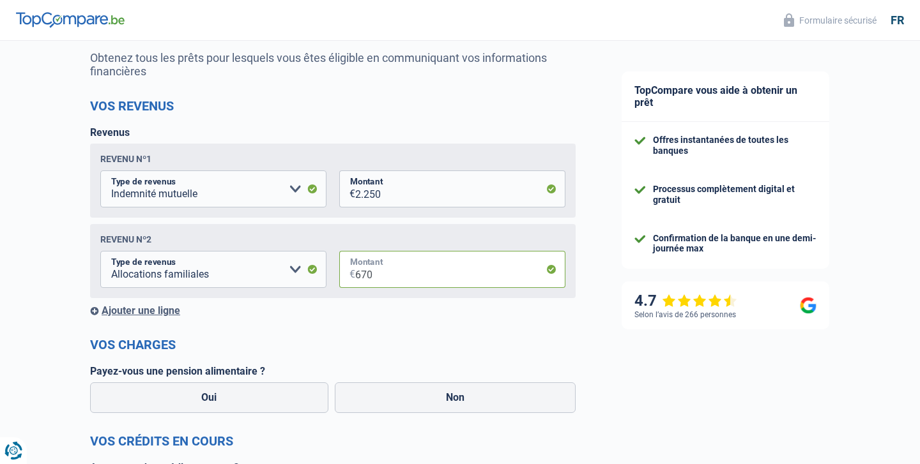
scroll to position [136, 0]
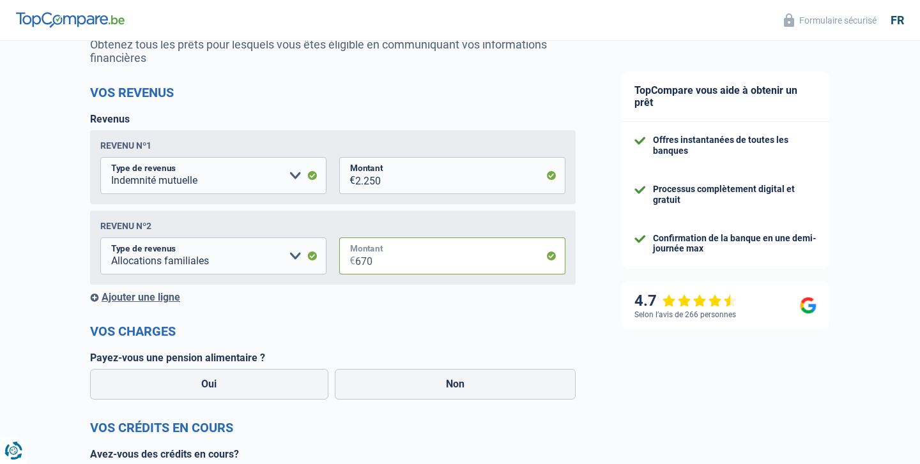
type input "670"
click at [134, 303] on div "Ajouter une ligne" at bounding box center [332, 297] width 485 height 12
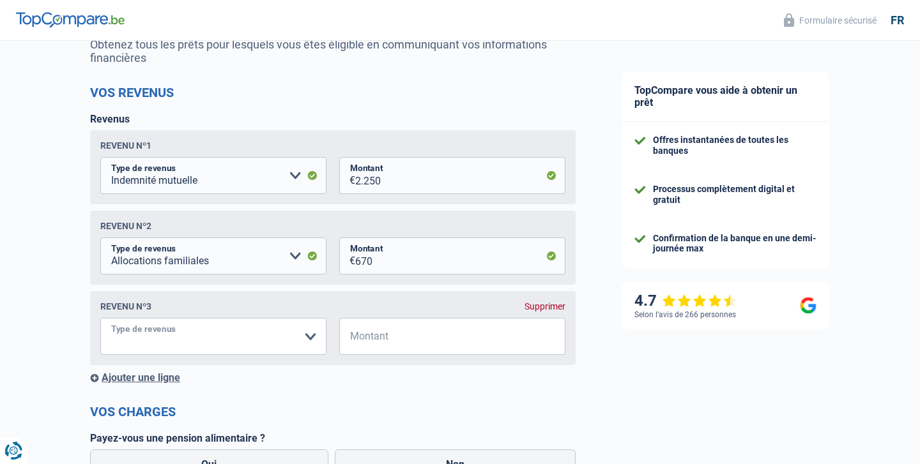
click at [136, 335] on select "Allocation d'handicap Allocations chômage Allocations familiales Chèques repas …" at bounding box center [213, 336] width 226 height 37
select select "rentalIncome"
click at [100, 318] on select "Allocation d'handicap Allocations chômage Allocations familiales Chèques repas …" at bounding box center [213, 336] width 226 height 37
click at [368, 336] on input "Montant" at bounding box center [460, 336] width 210 height 37
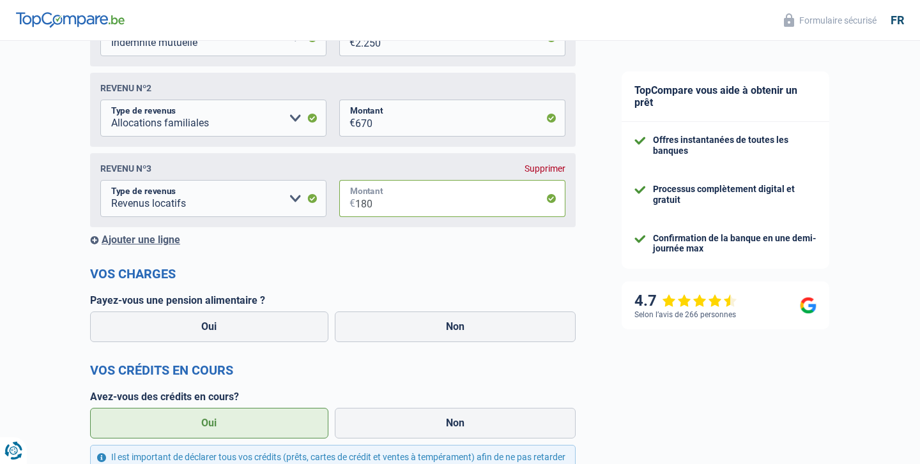
scroll to position [304, 0]
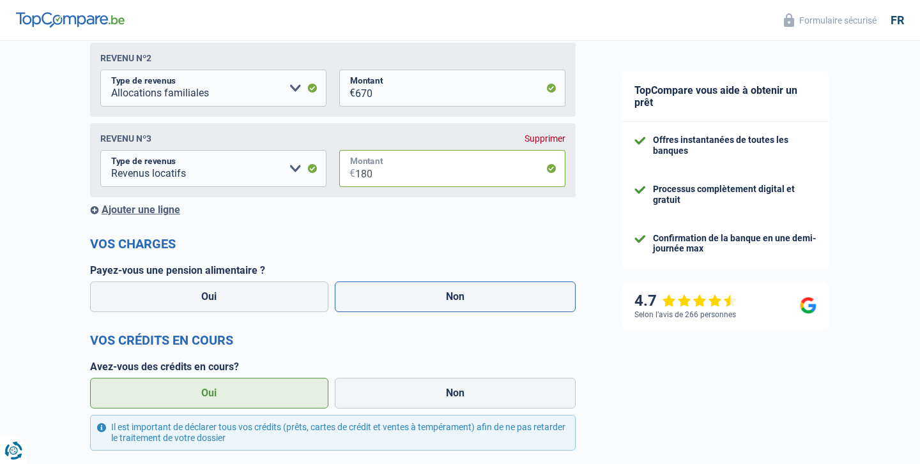
type input "180"
click at [436, 293] on label "Non" at bounding box center [455, 297] width 241 height 31
click at [436, 293] on input "Non" at bounding box center [455, 297] width 241 height 31
radio input "true"
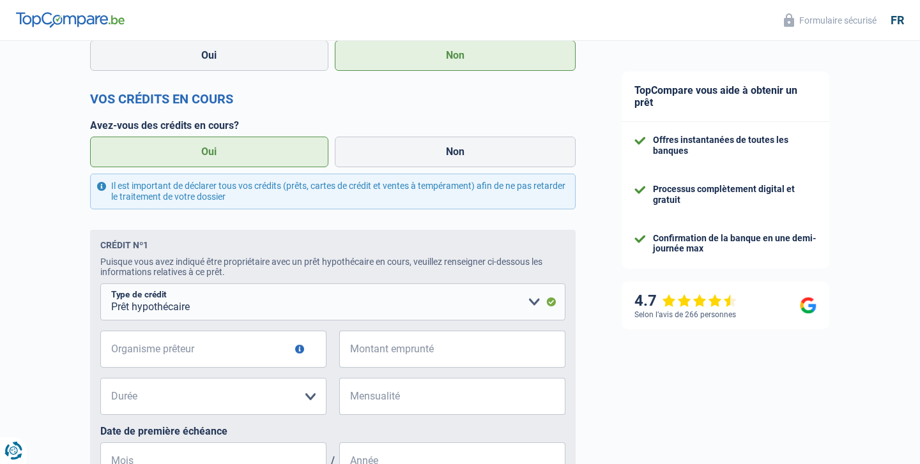
scroll to position [582, 0]
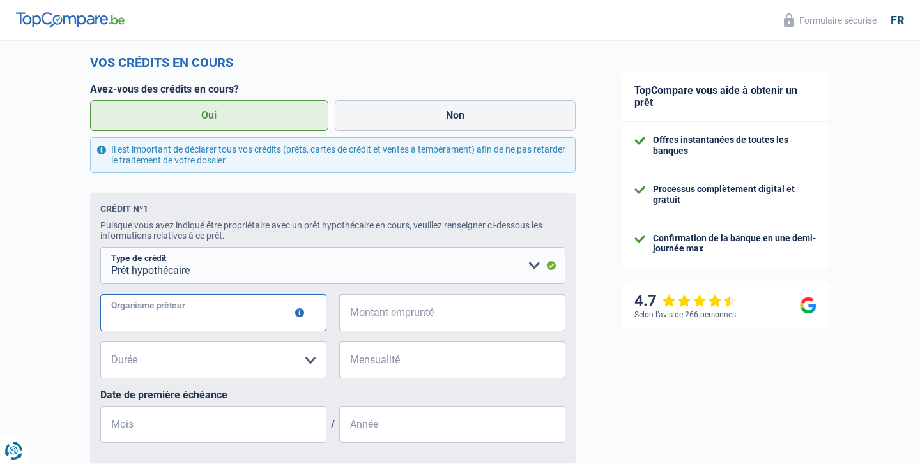
click at [209, 317] on input "Organisme prêteur" at bounding box center [213, 312] width 226 height 37
type input "G"
type input "Fintro"
click at [389, 319] on input "Montant emprunté" at bounding box center [460, 312] width 210 height 37
click at [311, 360] on select "120 mois 180 mois 240 mois 300 mois 360 mois 420 mois Veuillez sélectionner une…" at bounding box center [213, 360] width 226 height 37
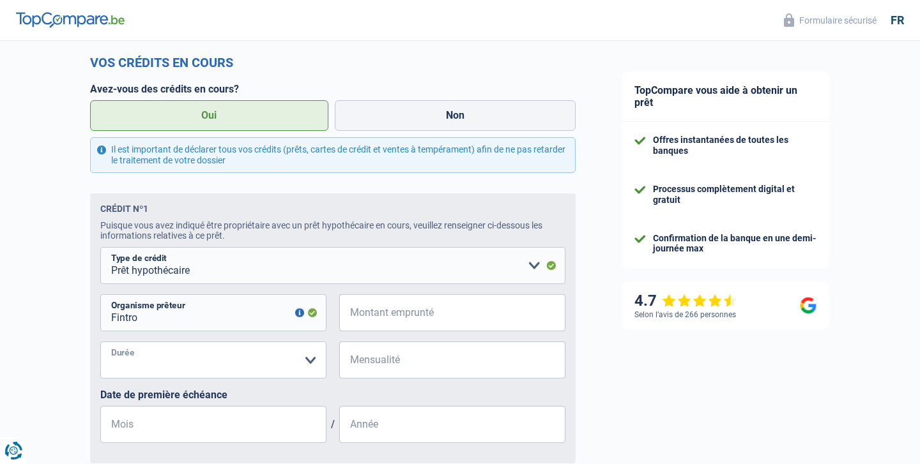
select select "300"
click at [100, 342] on select "120 mois 180 mois 240 mois 300 mois 360 mois 420 mois Veuillez sélectionner une…" at bounding box center [213, 360] width 226 height 37
click at [371, 317] on input "Montant emprunté" at bounding box center [460, 312] width 210 height 37
click at [366, 366] on input "Mensualité" at bounding box center [460, 360] width 210 height 37
type input "780"
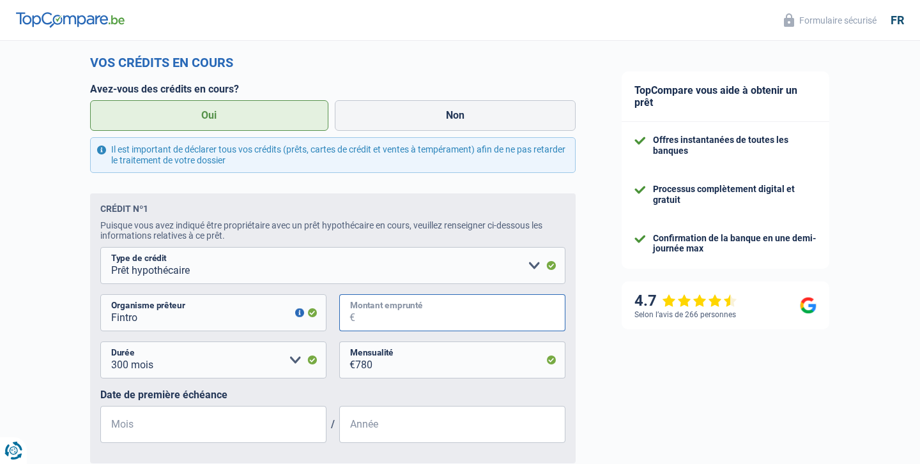
click at [366, 314] on input "Montant emprunté" at bounding box center [460, 312] width 210 height 37
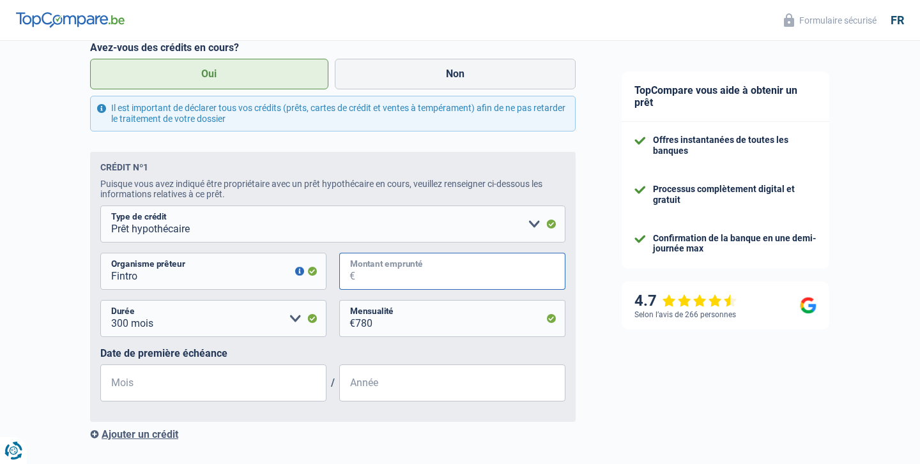
scroll to position [641, 0]
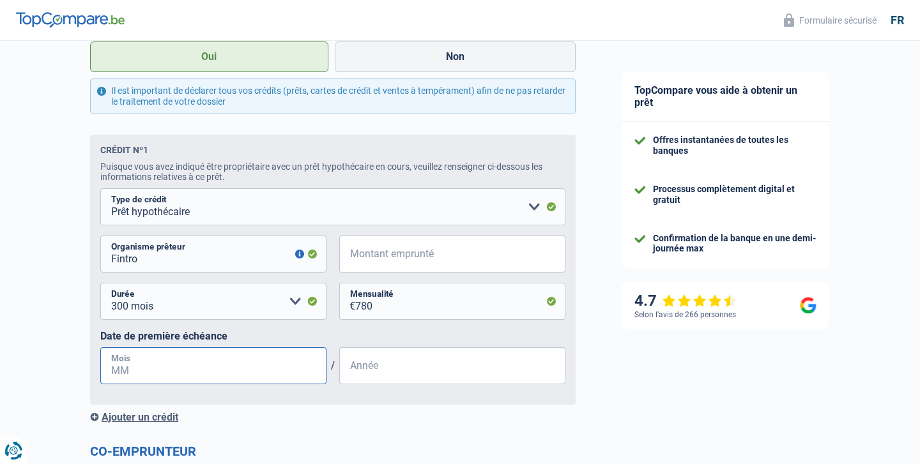
click at [159, 372] on input "Mois" at bounding box center [213, 365] width 226 height 37
click at [131, 369] on input "09" at bounding box center [213, 365] width 226 height 37
type input "0"
type input "10"
type input "2024"
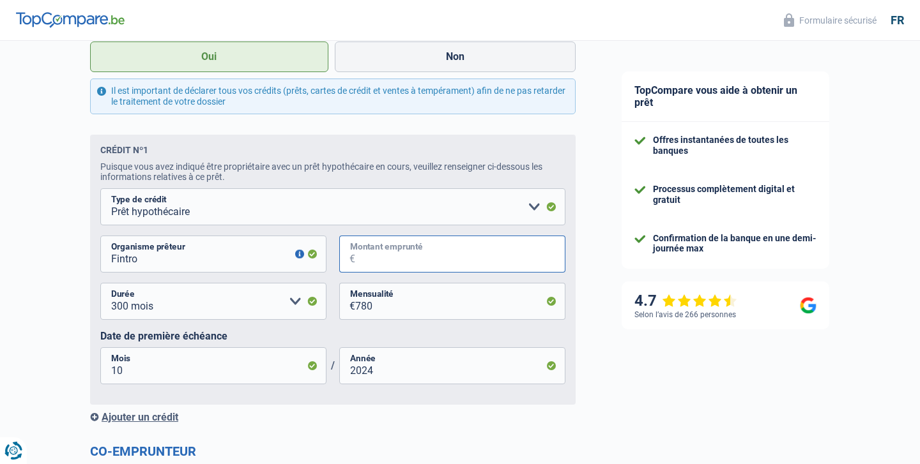
click at [381, 254] on input "Montant emprunté" at bounding box center [460, 254] width 210 height 37
type input "2"
select select
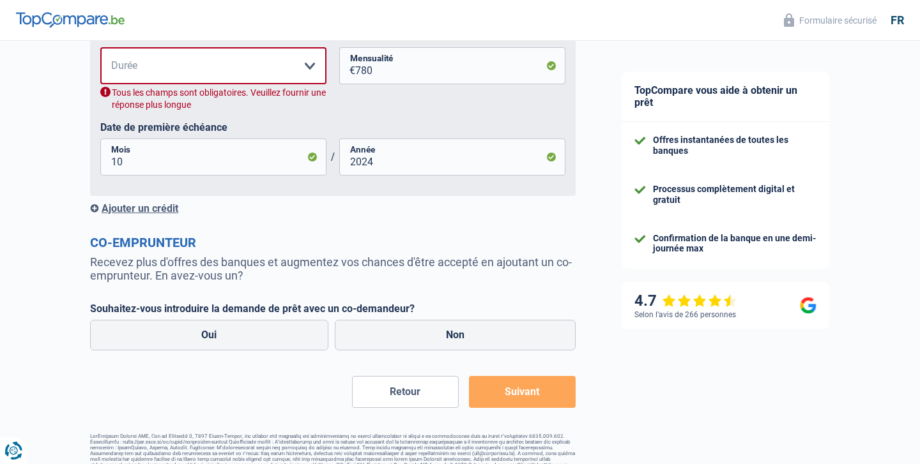
scroll to position [890, 0]
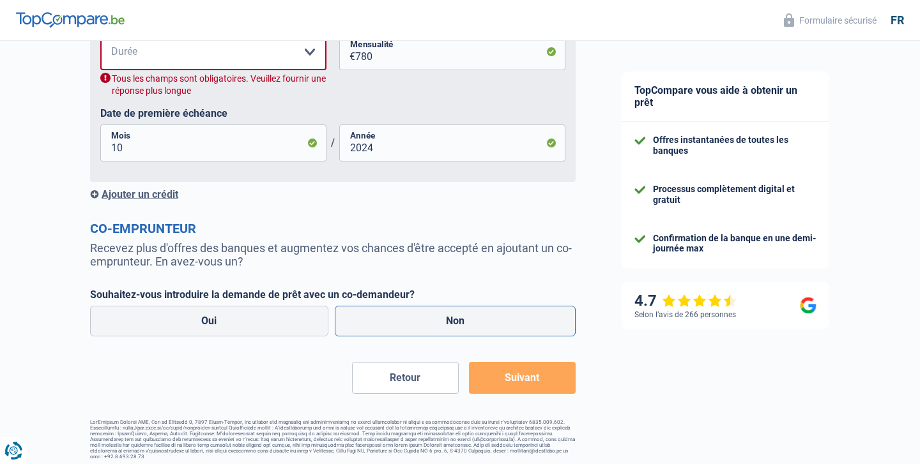
type input "210.000"
click at [426, 319] on label "Non" at bounding box center [455, 321] width 241 height 31
click at [426, 319] on input "Non" at bounding box center [455, 321] width 241 height 31
radio input "true"
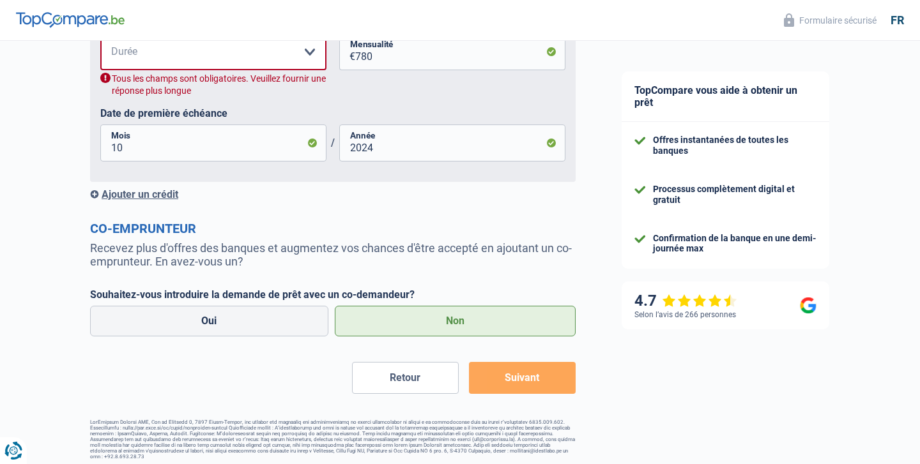
click at [533, 381] on button "Suivant" at bounding box center [522, 378] width 107 height 32
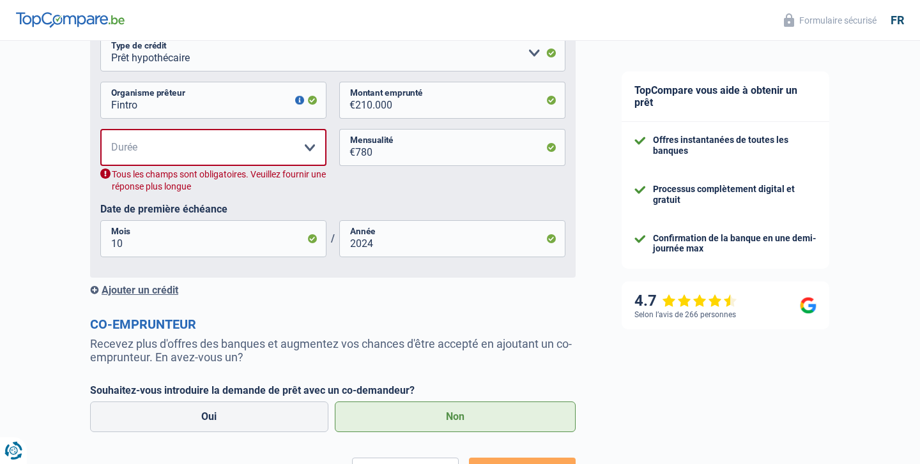
scroll to position [772, 0]
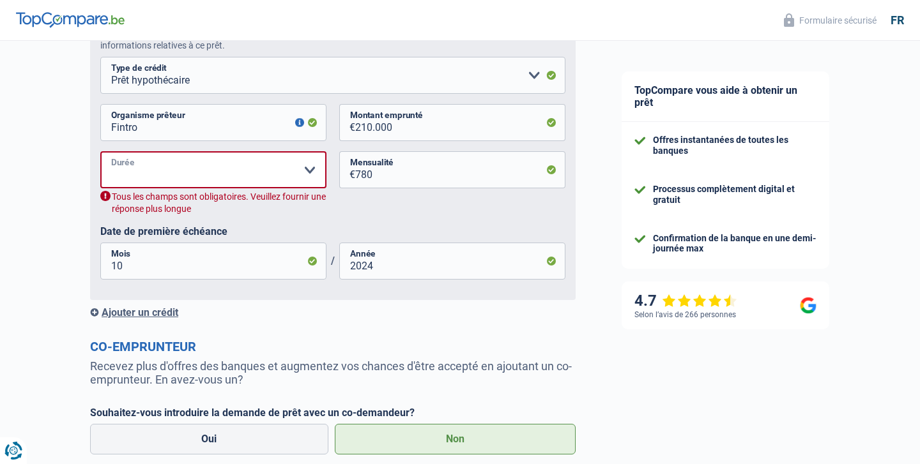
click at [309, 165] on select "120 mois 180 mois 240 mois 300 mois 360 mois 420 mois Veuillez sélectionner une…" at bounding box center [213, 169] width 226 height 37
select select "300"
click at [100, 151] on select "120 mois 180 mois 240 mois 300 mois 360 mois 420 mois Veuillez sélectionner une…" at bounding box center [213, 169] width 226 height 37
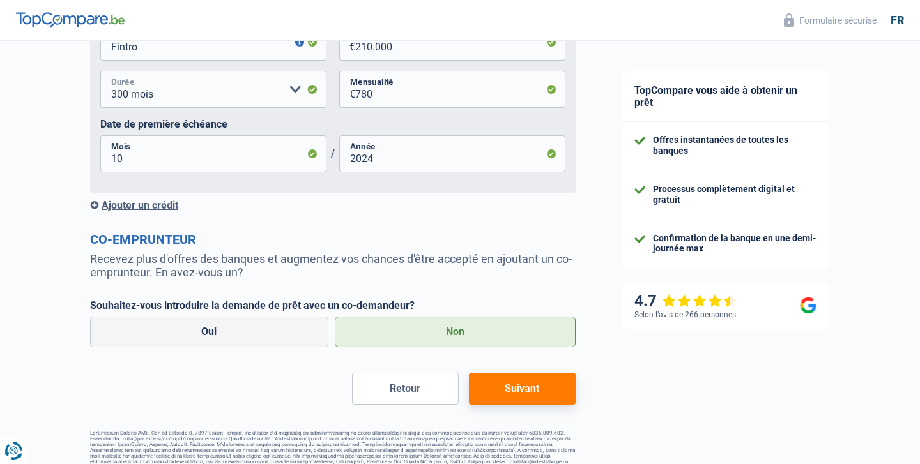
scroll to position [864, 0]
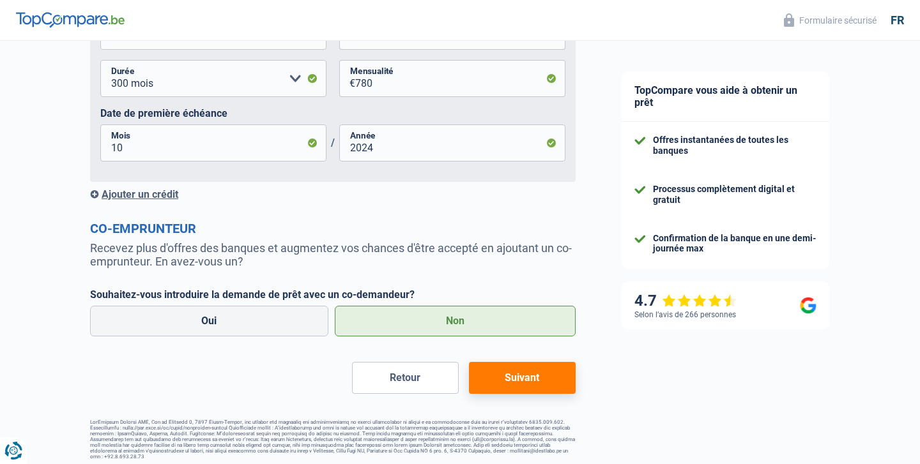
click at [515, 383] on button "Suivant" at bounding box center [522, 378] width 107 height 32
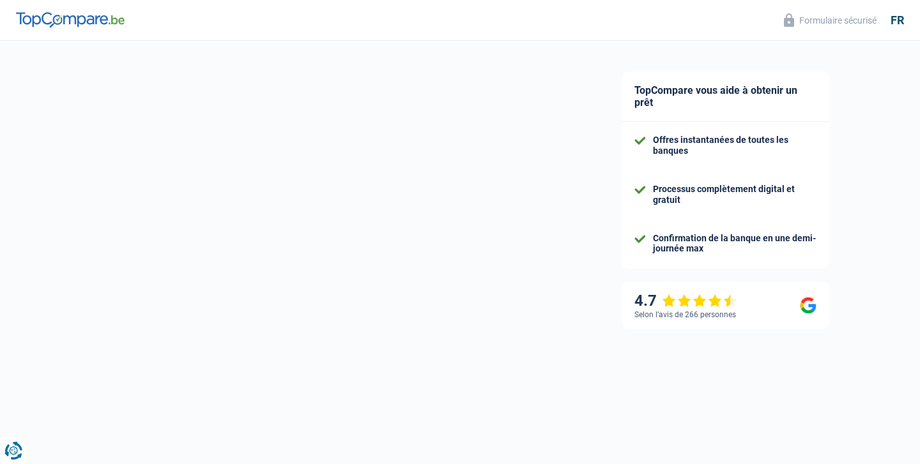
select select "renovation"
select select "60"
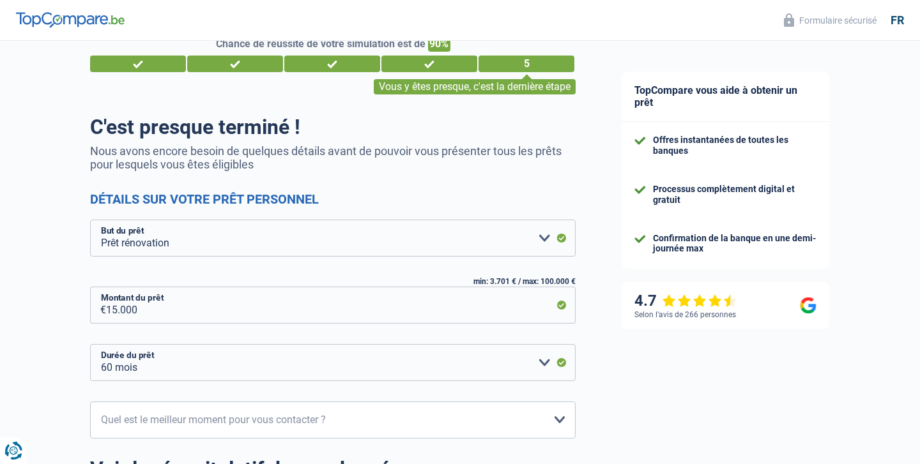
scroll to position [29, 0]
click at [294, 240] on select "Confort maison: meubles, textile, peinture, électroménager, outillage non-profe…" at bounding box center [332, 238] width 485 height 37
click at [90, 220] on select "Confort maison: meubles, textile, peinture, électroménager, outillage non-profe…" at bounding box center [332, 238] width 485 height 37
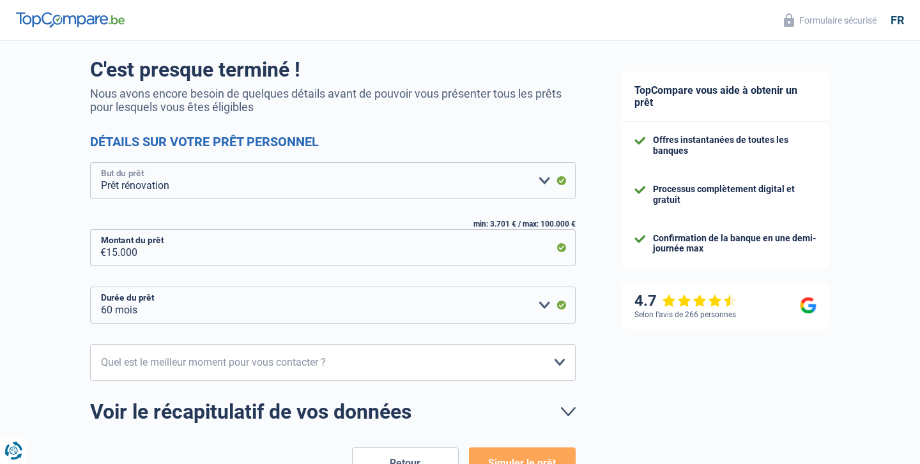
scroll to position [96, 0]
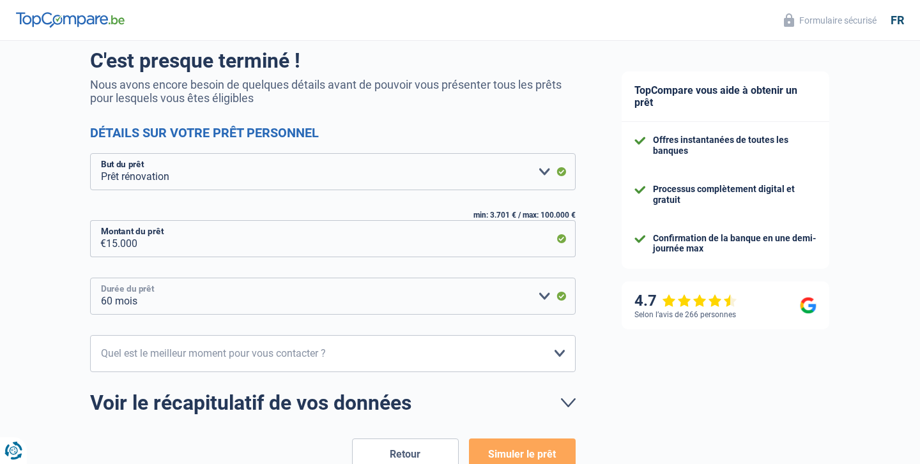
click at [270, 303] on select "12 mois 18 mois 24 mois 30 mois 36 mois 42 mois 48 mois 60 mois Veuillez sélect…" at bounding box center [332, 296] width 485 height 37
click at [90, 278] on select "12 mois 18 mois 24 mois 30 mois 36 mois 42 mois 48 mois 60 mois Veuillez sélect…" at bounding box center [332, 296] width 485 height 37
click at [262, 356] on select "10h-12h 12h-14h 14h-16h 16h-18h Veuillez sélectionner une option" at bounding box center [332, 353] width 485 height 37
select select "12-14"
click at [90, 335] on select "10h-12h 12h-14h 14h-16h 16h-18h Veuillez sélectionner une option" at bounding box center [332, 353] width 485 height 37
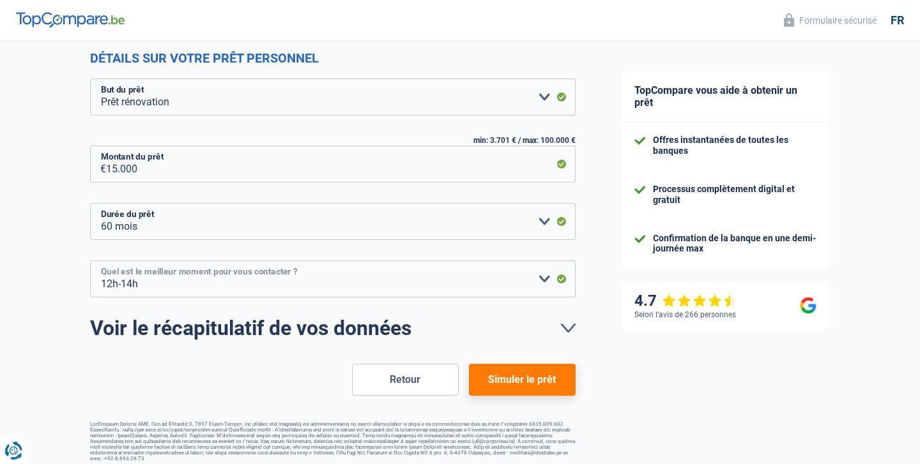
scroll to position [172, 0]
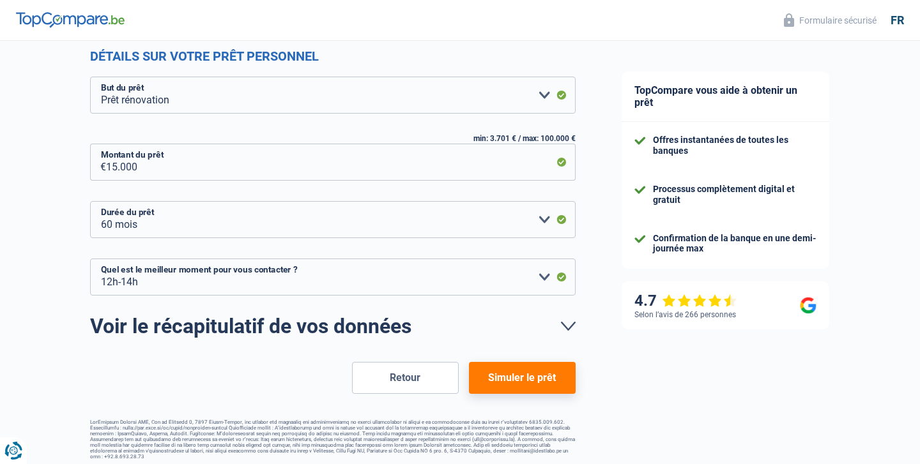
click at [542, 387] on button "Simuler le prêt" at bounding box center [522, 378] width 107 height 32
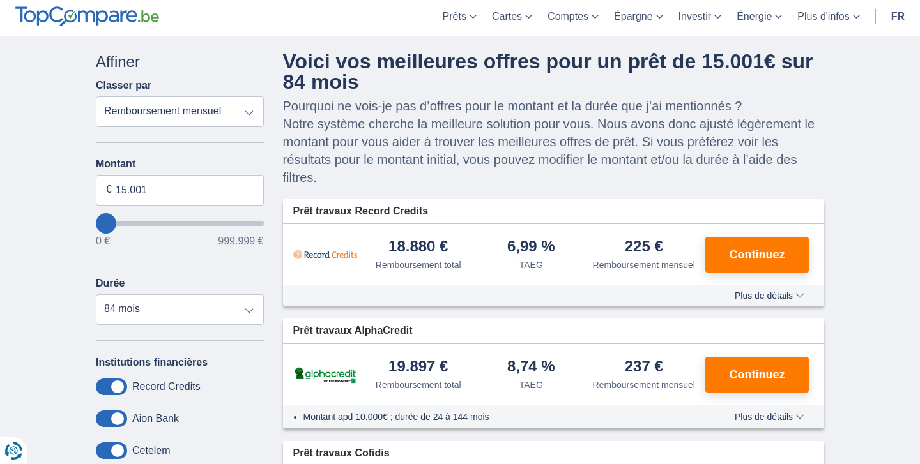
scroll to position [54, 0]
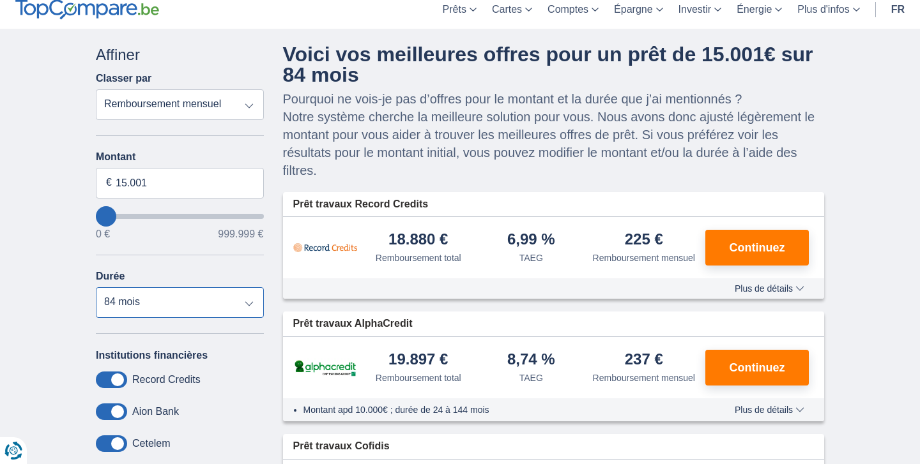
click at [251, 309] on select "12 mois 18 mois 24 mois 30 mois 36 mois 42 mois 48 mois 60 mois 72 mois 84 mois" at bounding box center [180, 302] width 168 height 31
click at [96, 288] on select "12 mois 18 mois 24 mois 30 mois 36 mois 42 mois 48 mois 60 mois 72 mois 84 mois" at bounding box center [180, 302] width 168 height 31
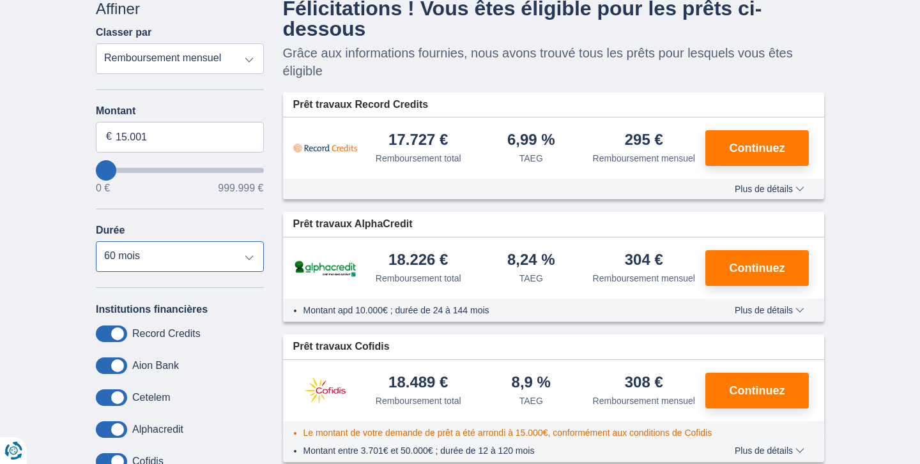
scroll to position [100, 0]
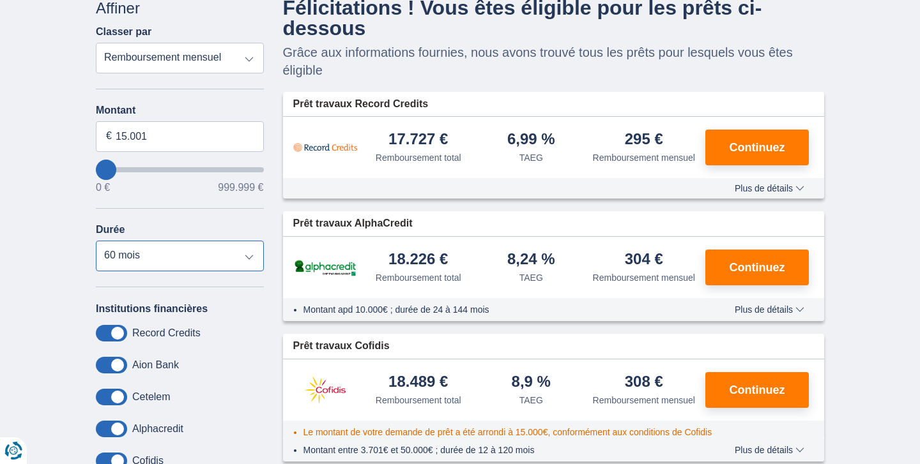
click at [206, 263] on select "12 mois 18 mois 24 mois 30 mois 36 mois 42 mois 48 mois 60 mois 72 mois 84 mois" at bounding box center [180, 256] width 168 height 31
click at [96, 241] on select "12 mois 18 mois 24 mois 30 mois 36 mois 42 mois 48 mois 60 mois 72 mois 84 mois" at bounding box center [180, 256] width 168 height 31
click at [223, 62] on select "Remboursement total TAEG Remboursement mensuel" at bounding box center [180, 58] width 168 height 31
click at [96, 43] on select "Remboursement total TAEG Remboursement mensuel" at bounding box center [180, 58] width 168 height 31
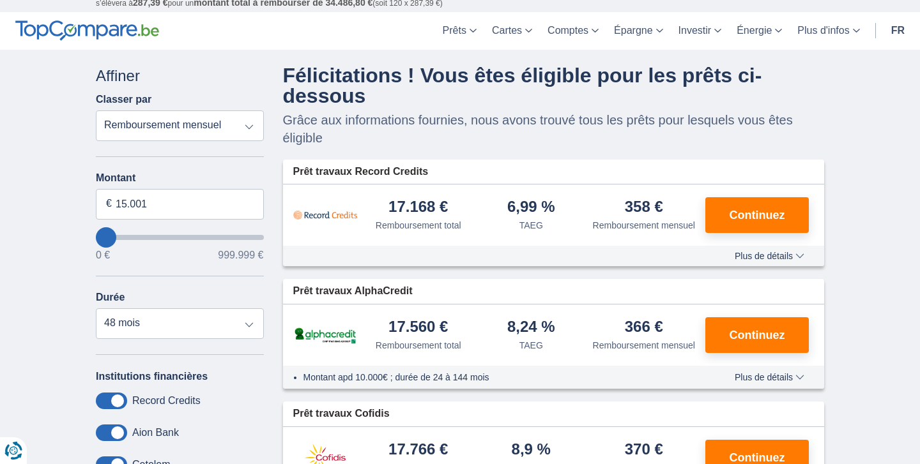
scroll to position [29, 0]
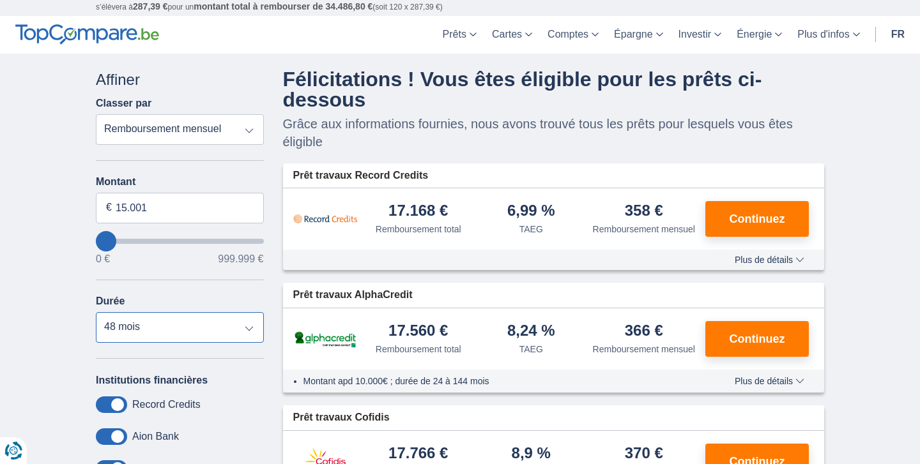
click at [161, 325] on select "12 mois 18 mois 24 mois 30 mois 36 mois 42 mois 48 mois 60 mois 72 mois 84 mois" at bounding box center [180, 327] width 168 height 31
click at [96, 313] on select "12 mois 18 mois 24 mois 30 mois 36 mois 42 mois 48 mois 60 mois 72 mois 84 mois" at bounding box center [180, 327] width 168 height 31
click at [151, 332] on select "12 mois 18 mois 24 mois 30 mois 36 mois 42 mois 48 mois 60 mois 72 mois 84 mois" at bounding box center [180, 327] width 168 height 31
click at [96, 313] on select "12 mois 18 mois 24 mois 30 mois 36 mois 42 mois 48 mois 60 mois 72 mois 84 mois" at bounding box center [180, 327] width 168 height 31
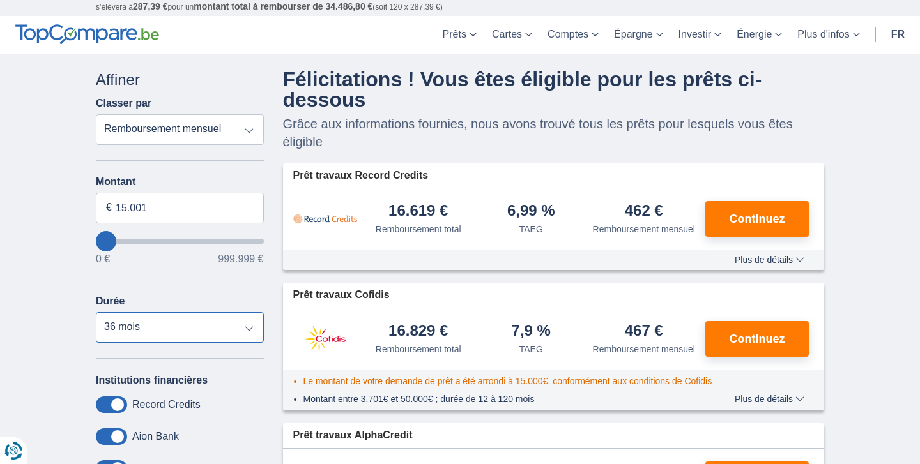
click at [166, 326] on select "12 mois 18 mois 24 mois 30 mois 36 mois 42 mois 48 mois 60 mois 72 mois 84 mois" at bounding box center [180, 327] width 168 height 31
click at [96, 313] on select "12 mois 18 mois 24 mois 30 mois 36 mois 42 mois 48 mois 60 mois 72 mois 84 mois" at bounding box center [180, 327] width 168 height 31
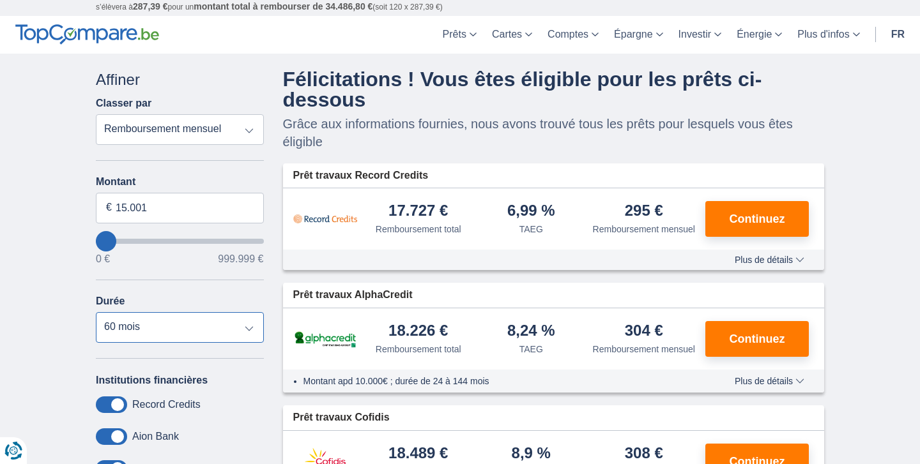
click at [183, 327] on select "12 mois 18 mois 24 mois 30 mois 36 mois 42 mois 48 mois 60 mois 72 mois 84 mois" at bounding box center [180, 327] width 168 height 31
click at [96, 313] on select "12 mois 18 mois 24 mois 30 mois 36 mois 42 mois 48 mois 60 mois 72 mois 84 mois" at bounding box center [180, 327] width 168 height 31
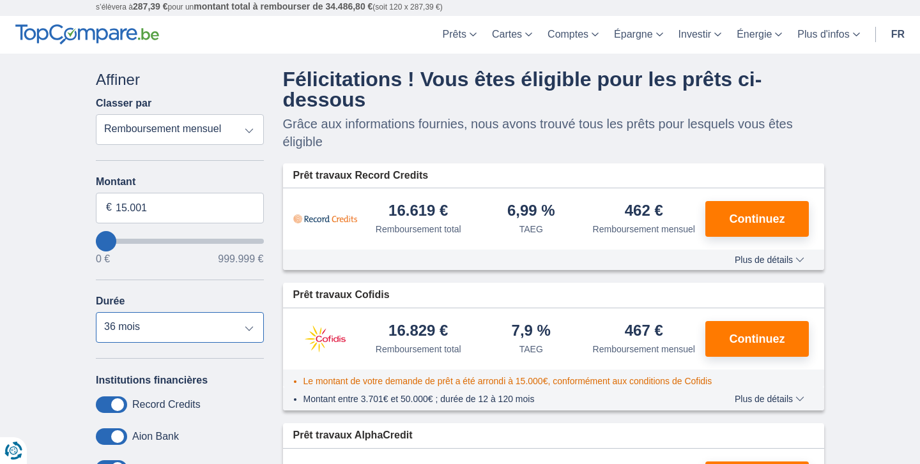
click at [174, 327] on select "12 mois 18 mois 24 mois 30 mois 36 mois 42 mois 48 mois 60 mois 72 mois 84 mois" at bounding box center [180, 327] width 168 height 31
select select "60"
click at [96, 313] on select "12 mois 18 mois 24 mois 30 mois 36 mois 42 mois 48 mois 60 mois 72 mois 84 mois" at bounding box center [180, 327] width 168 height 31
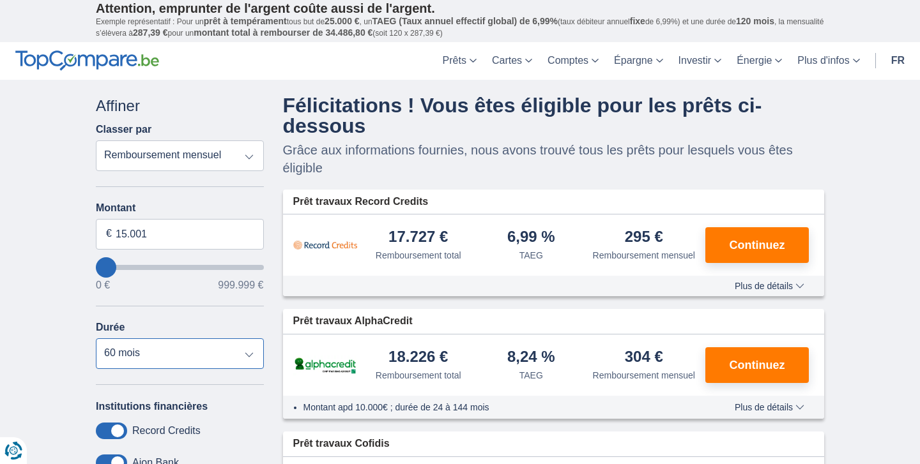
scroll to position [0, 0]
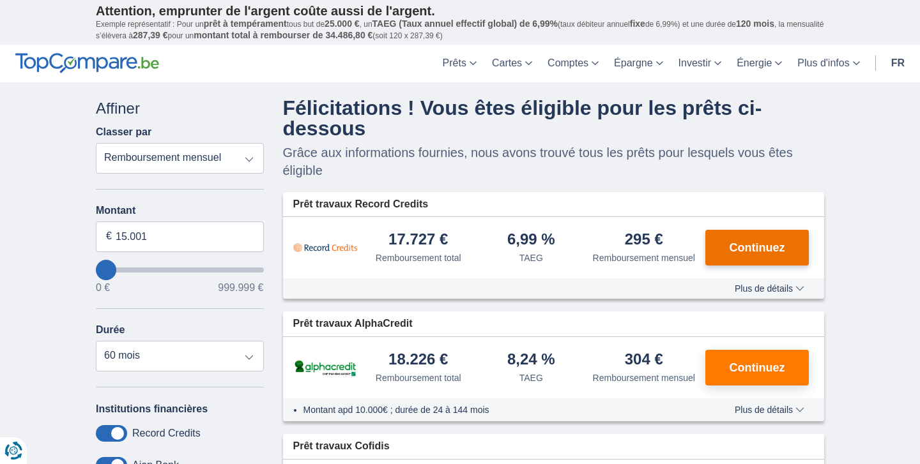
click at [764, 254] on span "Continuez" at bounding box center [757, 247] width 56 height 11
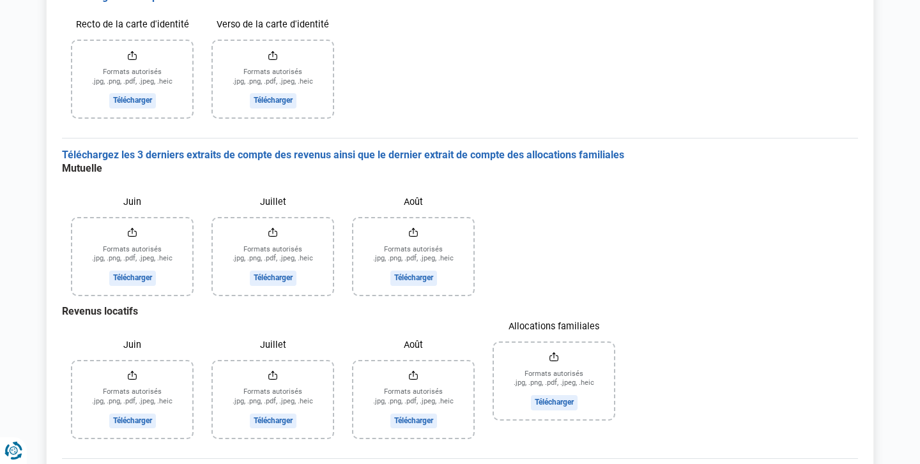
scroll to position [212, 0]
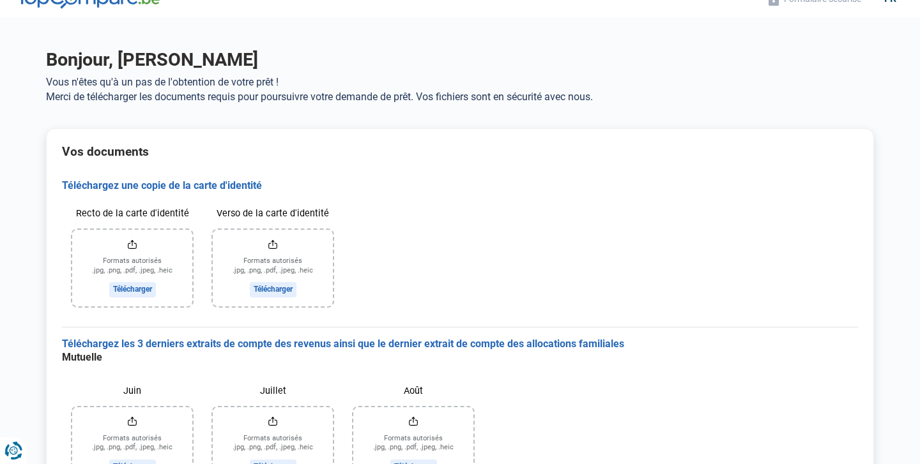
scroll to position [23, 0]
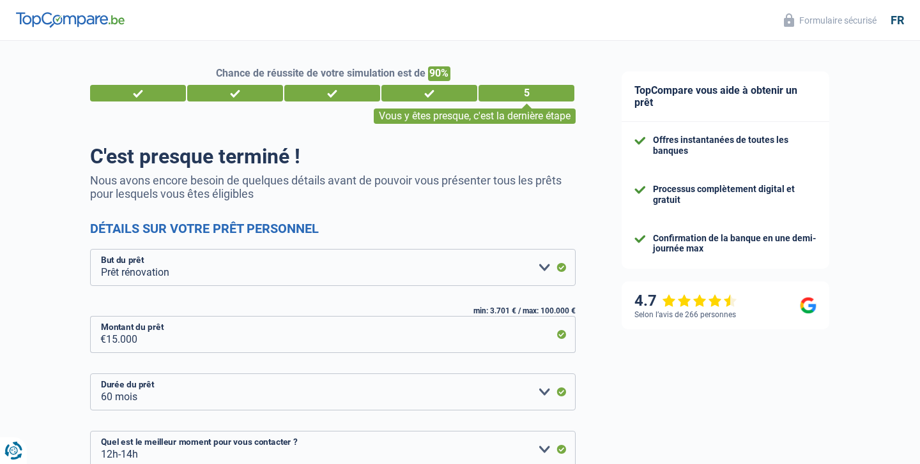
select select "renovation"
select select "60"
select select "12-14"
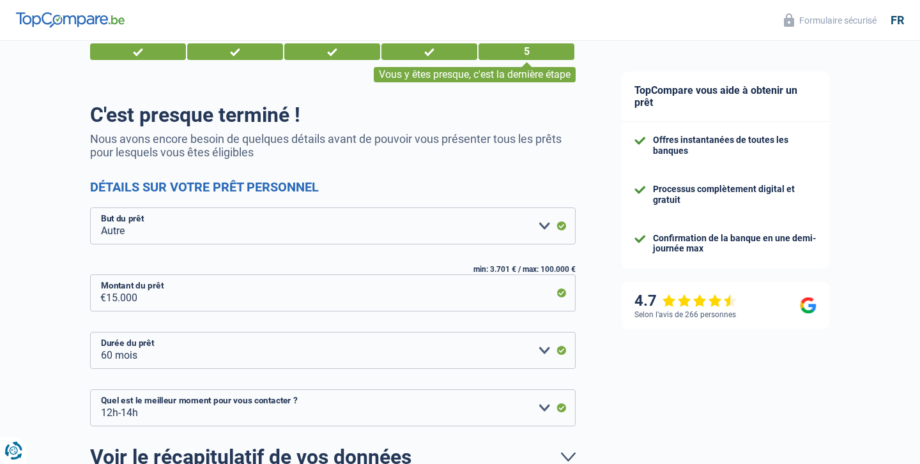
click at [90, 208] on select "Confort maison: meubles, textile, peinture, électroménager, outillage non-profe…" at bounding box center [332, 226] width 485 height 37
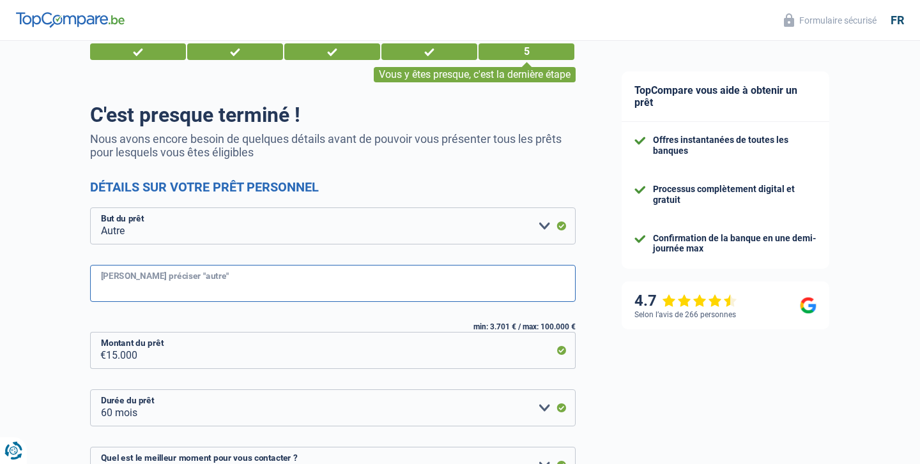
click at [118, 283] on input "[PERSON_NAME] préciser "autre"" at bounding box center [332, 283] width 485 height 37
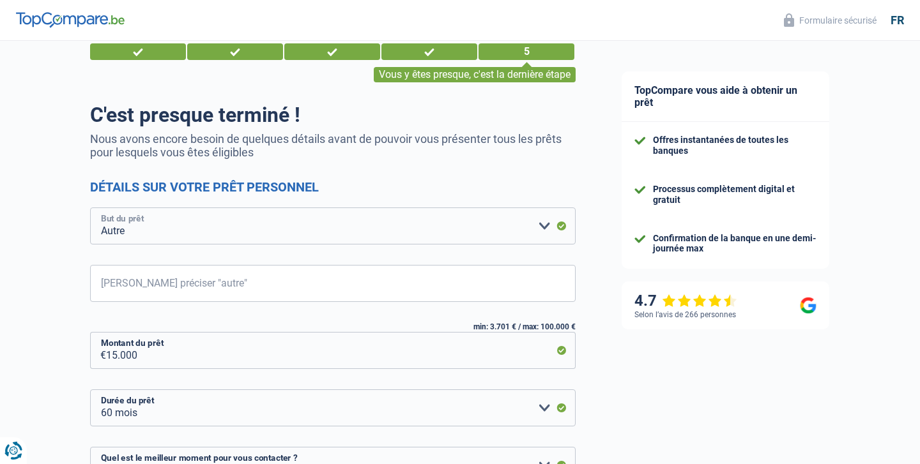
click at [123, 231] on select "Confort maison: meubles, textile, peinture, électroménager, outillage non-profe…" at bounding box center [332, 226] width 485 height 37
select select "familyEvent"
click at [90, 208] on select "Confort maison: meubles, textile, peinture, électroménager, outillage non-profe…" at bounding box center [332, 226] width 485 height 37
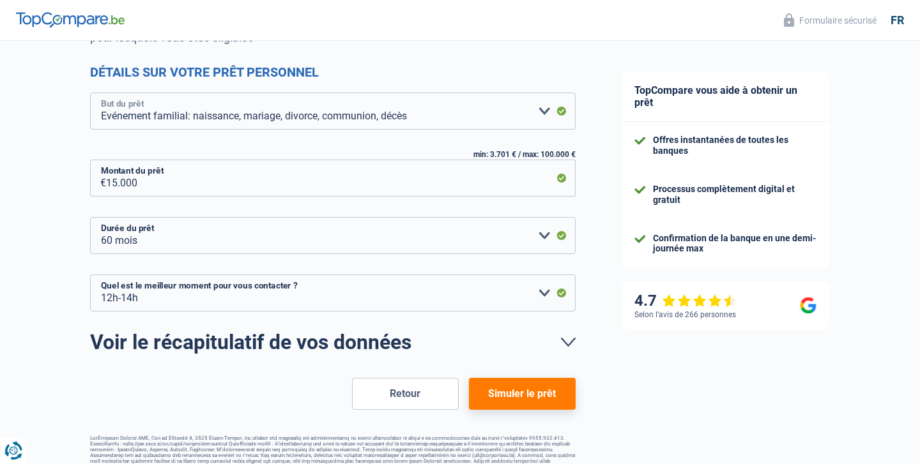
scroll to position [172, 0]
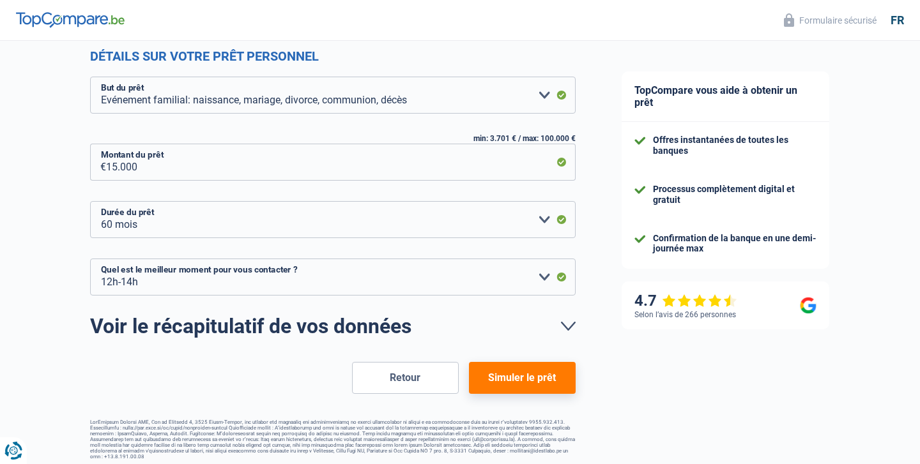
click at [501, 383] on button "Simuler le prêt" at bounding box center [522, 378] width 107 height 32
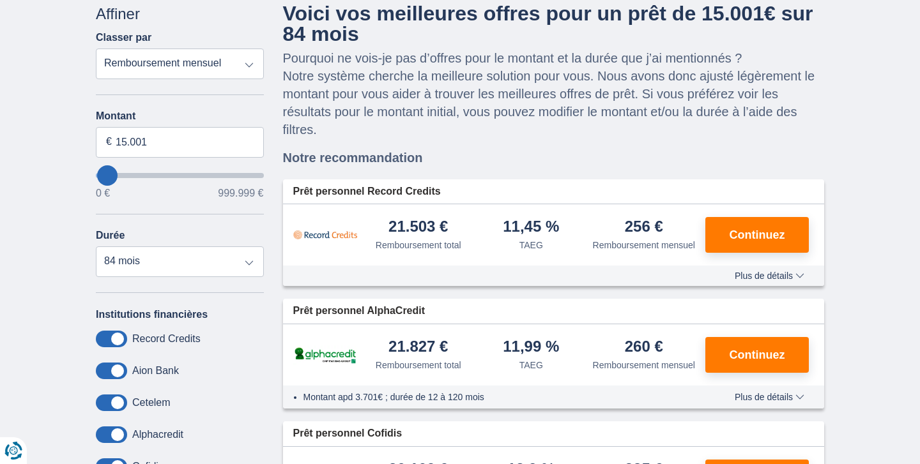
scroll to position [82, 0]
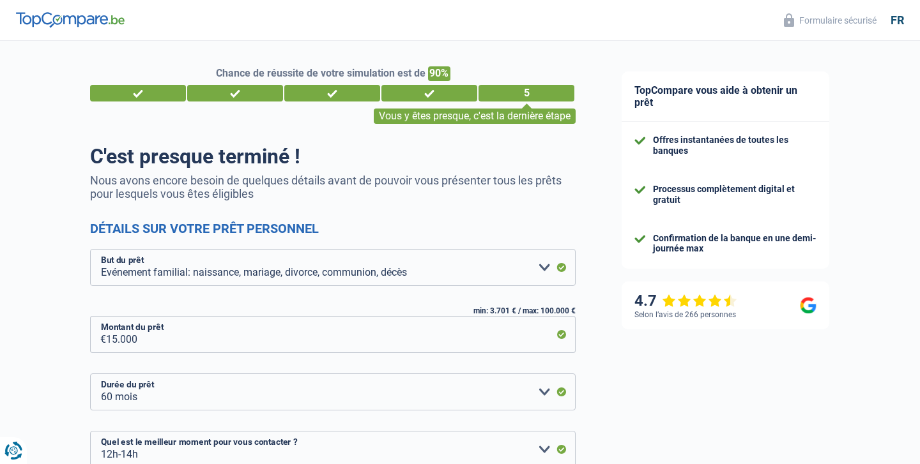
select select "familyEvent"
select select "60"
select select "12-14"
click at [158, 264] on select "Confort maison: meubles, textile, peinture, électroménager, outillage non-profe…" at bounding box center [332, 267] width 485 height 37
select select "energy"
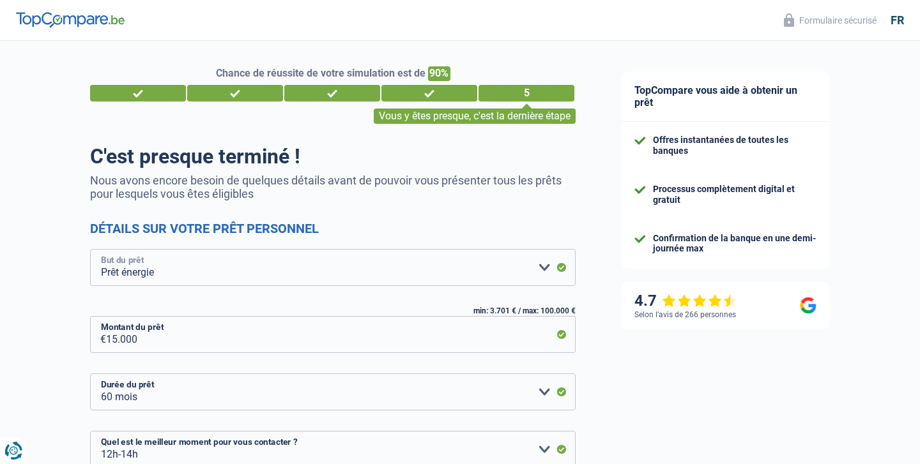
click at [90, 249] on select "Confort maison: meubles, textile, peinture, électroménager, outillage non-profe…" at bounding box center [332, 267] width 485 height 37
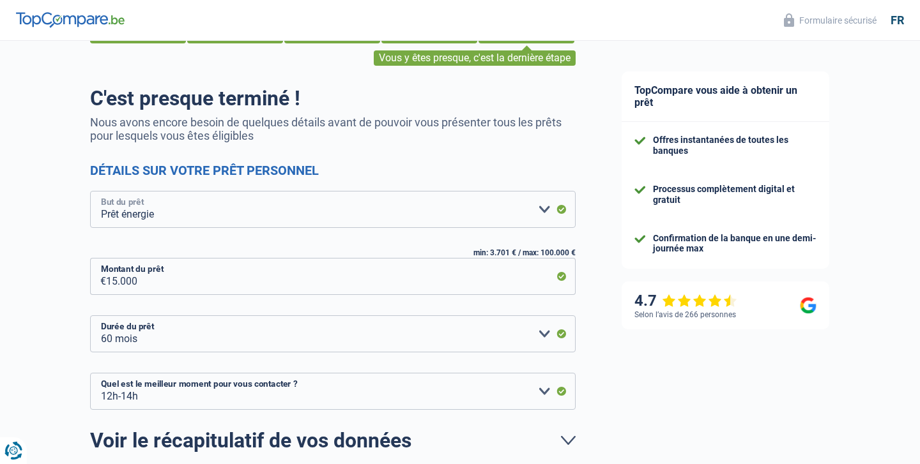
scroll to position [142, 0]
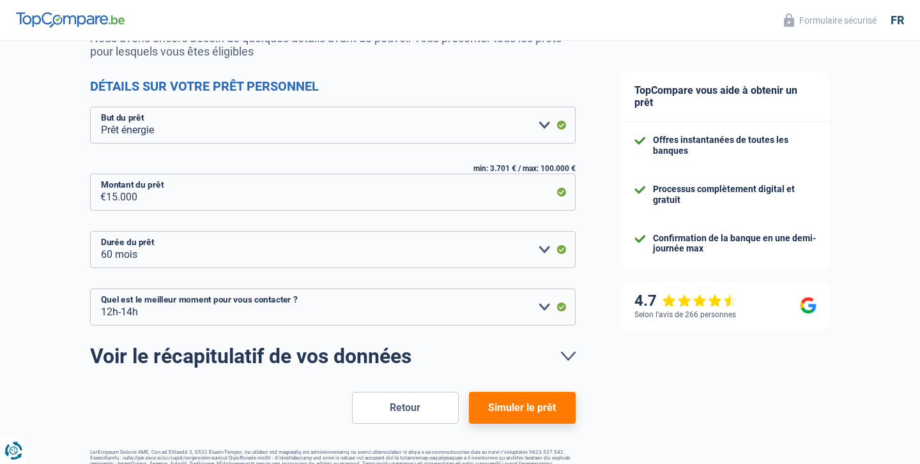
click at [538, 413] on button "Simuler le prêt" at bounding box center [522, 408] width 107 height 32
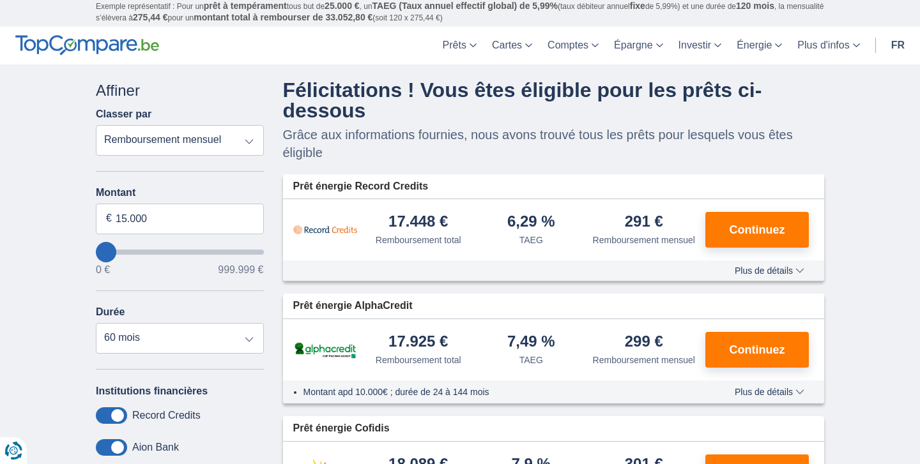
scroll to position [20, 0]
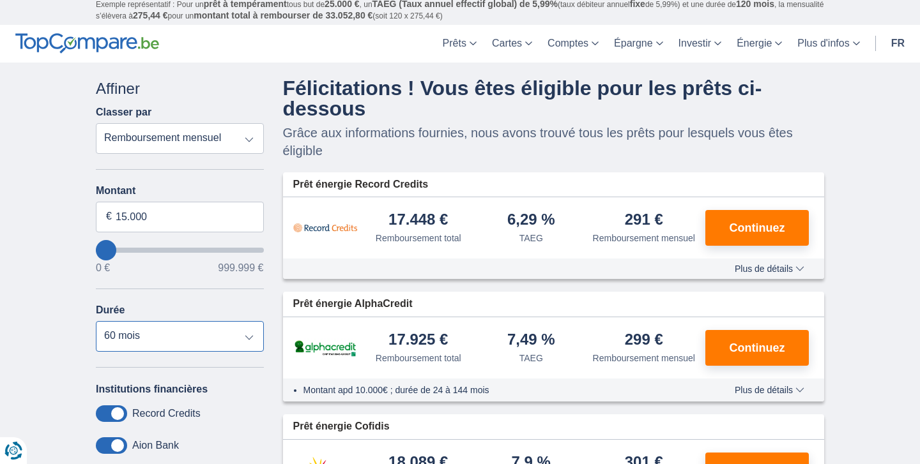
click at [248, 337] on select "12 mois 18 mois 24 mois 30 mois 36 mois 42 mois 48 mois 60 mois" at bounding box center [180, 336] width 168 height 31
click at [96, 322] on select "12 mois 18 mois 24 mois 30 mois 36 mois 42 mois 48 mois 60 mois" at bounding box center [180, 336] width 168 height 31
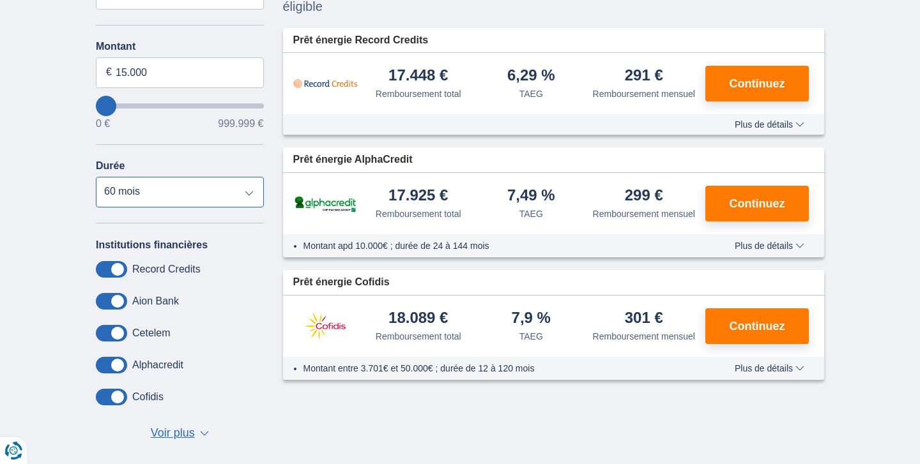
scroll to position [204, 0]
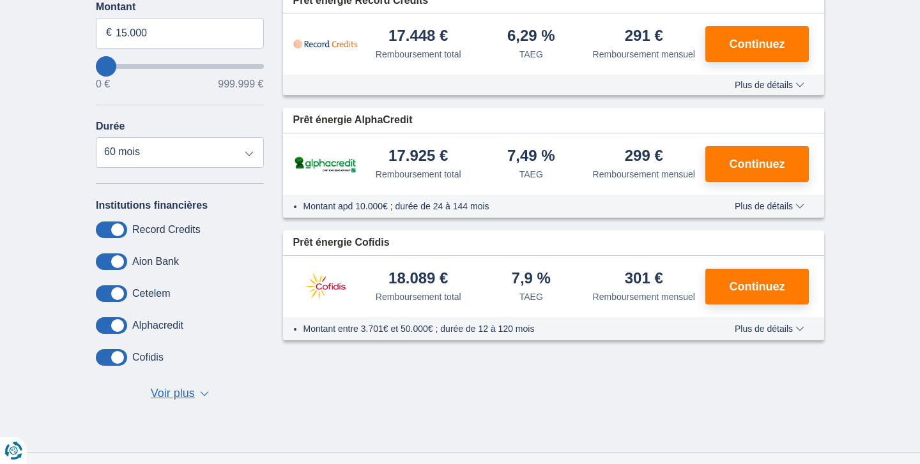
click at [176, 395] on span "Voir plus" at bounding box center [173, 394] width 44 height 17
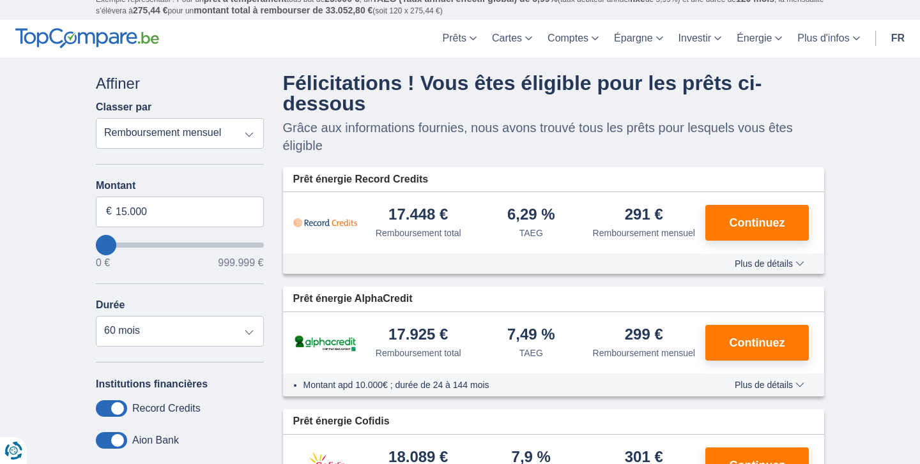
scroll to position [22, 0]
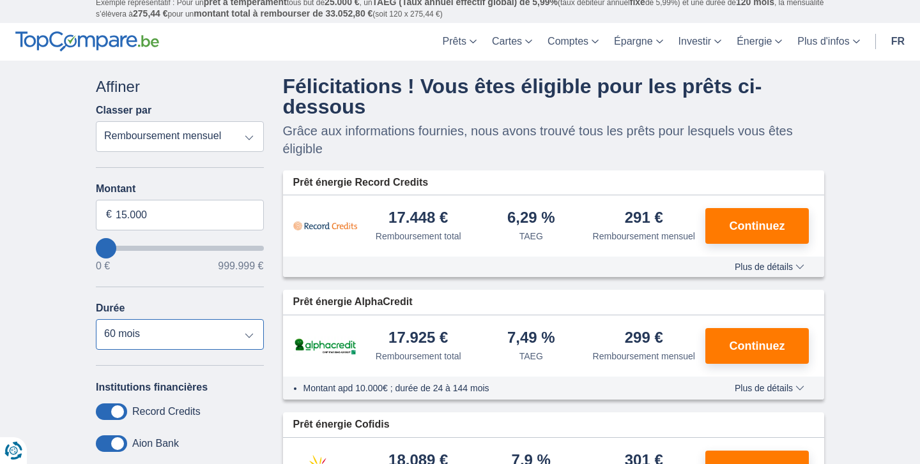
click at [249, 334] on select "12 mois 18 mois 24 mois 30 mois 36 mois 42 mois 48 mois 60 mois" at bounding box center [180, 334] width 168 height 31
click at [96, 320] on select "12 mois 18 mois 24 mois 30 mois 36 mois 42 mois 48 mois 60 mois" at bounding box center [180, 334] width 168 height 31
click at [250, 332] on select "12 mois 18 mois 24 mois 30 mois 36 mois 42 mois 48 mois 60 mois" at bounding box center [180, 334] width 168 height 31
select select "60"
click at [96, 320] on select "12 mois 18 mois 24 mois 30 mois 36 mois 42 mois 48 mois 60 mois" at bounding box center [180, 334] width 168 height 31
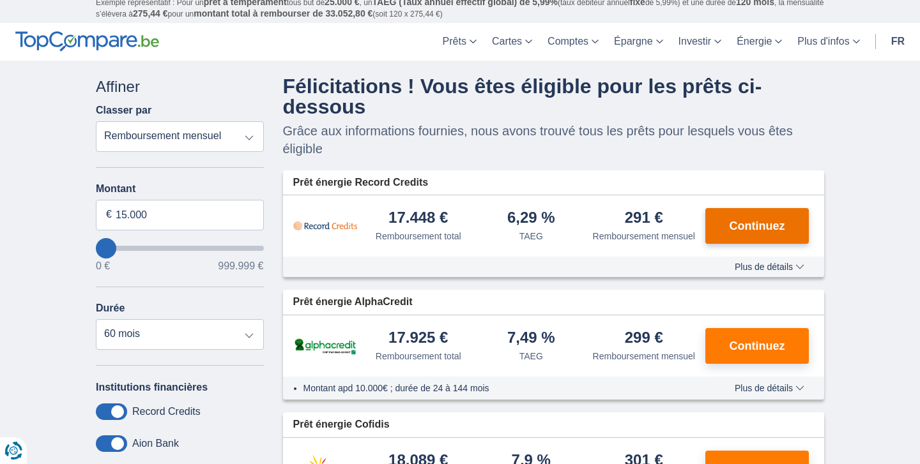
click at [750, 227] on span "Continuez" at bounding box center [757, 225] width 56 height 11
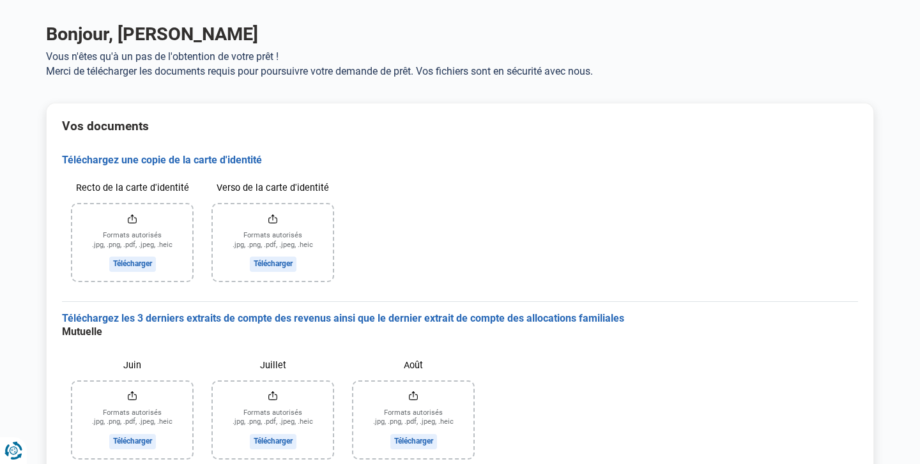
scroll to position [34, 0]
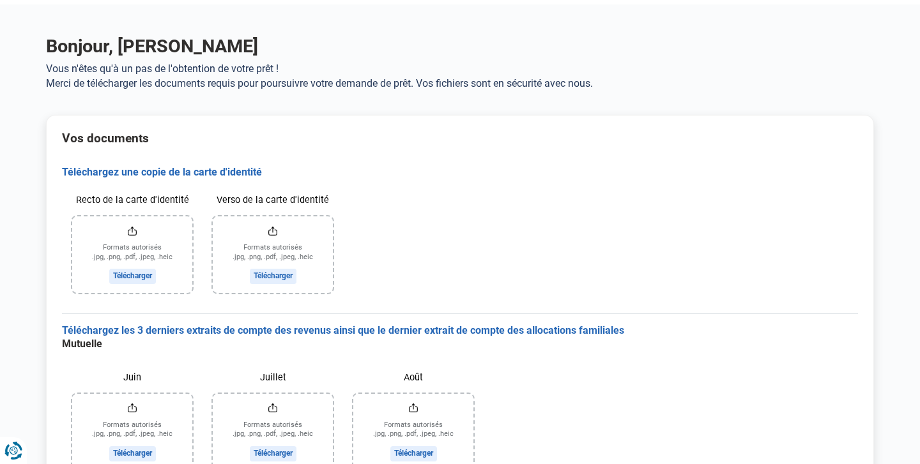
click at [131, 277] on input "Recto de la carte d'identité" at bounding box center [132, 255] width 120 height 77
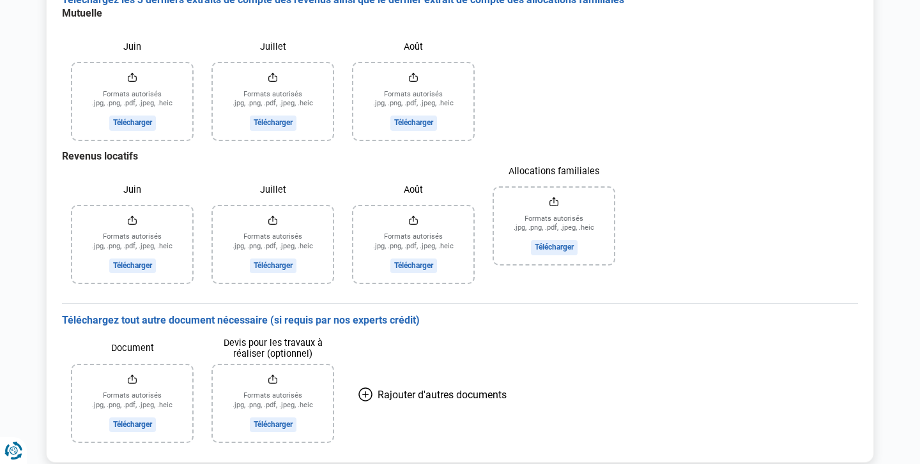
scroll to position [374, 0]
